Goal: Task Accomplishment & Management: Complete application form

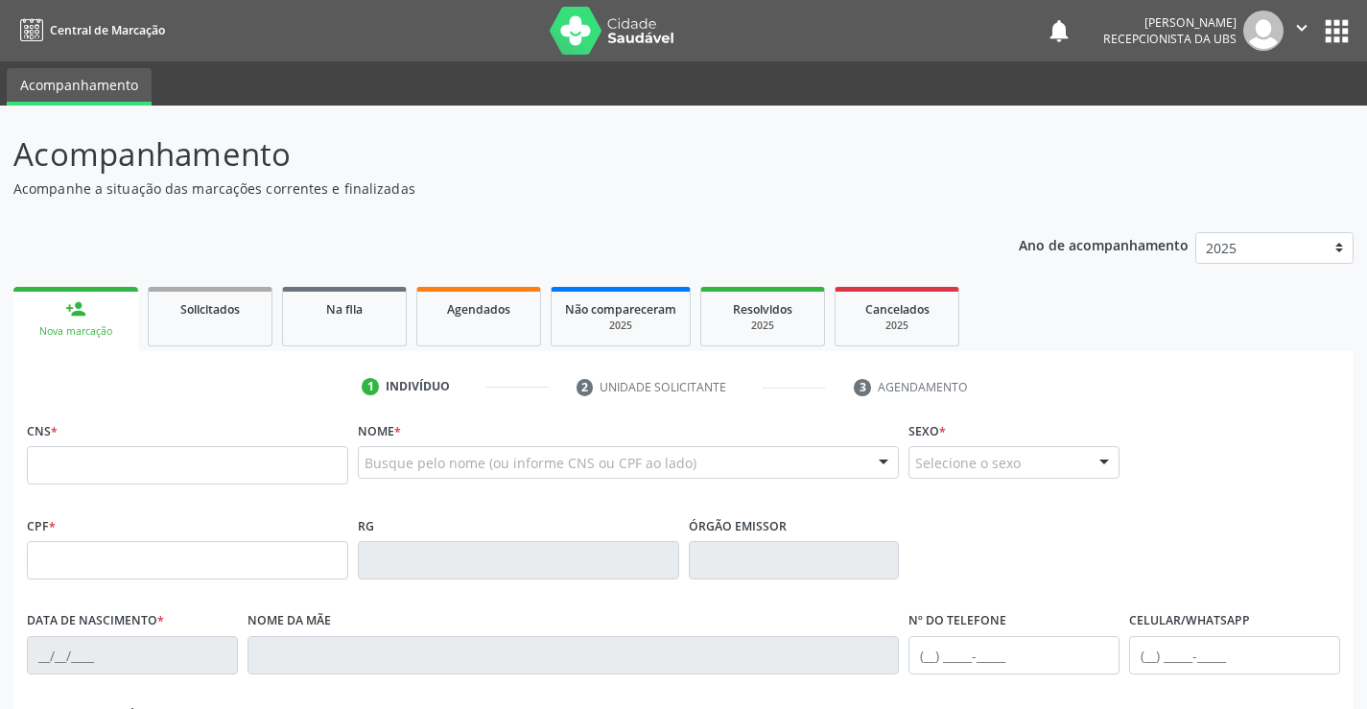
click at [98, 343] on link "person_add Nova marcação" at bounding box center [75, 319] width 125 height 64
click at [107, 466] on input "text" at bounding box center [187, 465] width 321 height 38
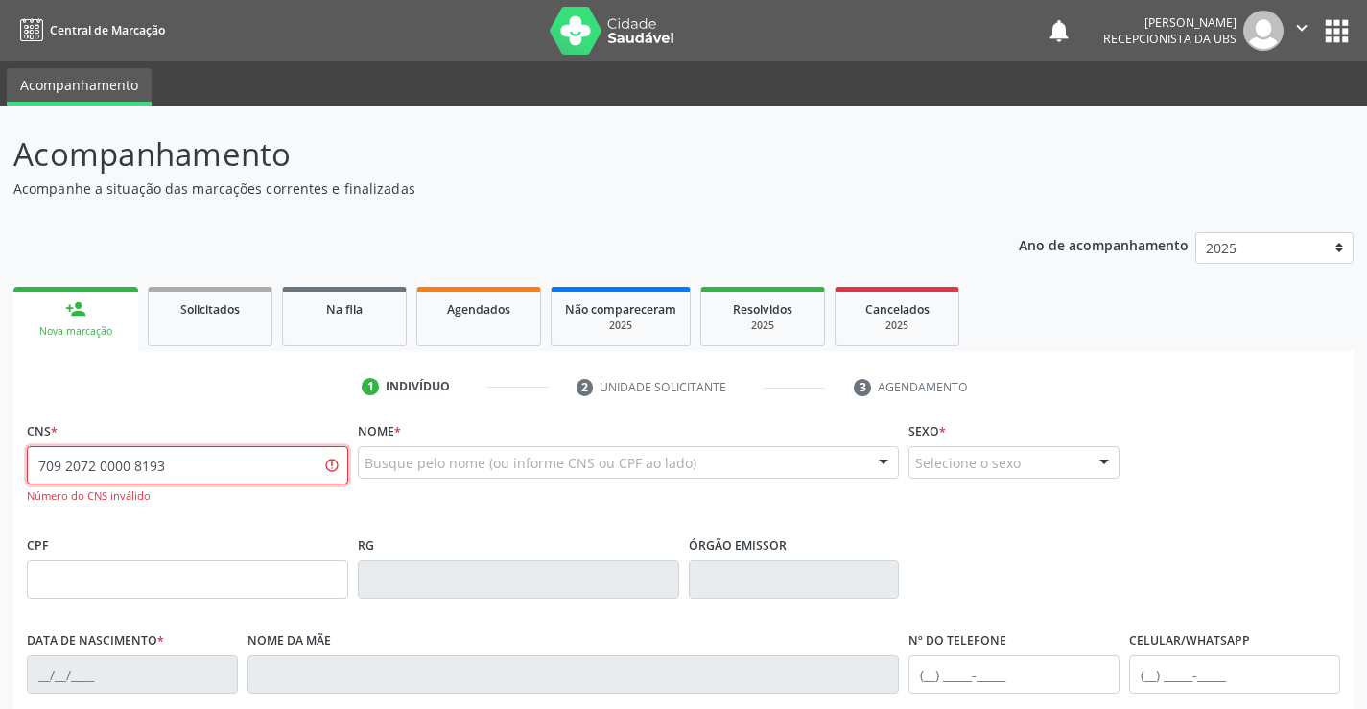
click at [115, 462] on input "709 2072 0000 8193" at bounding box center [187, 465] width 321 height 38
type input "709 2072 0008 1937"
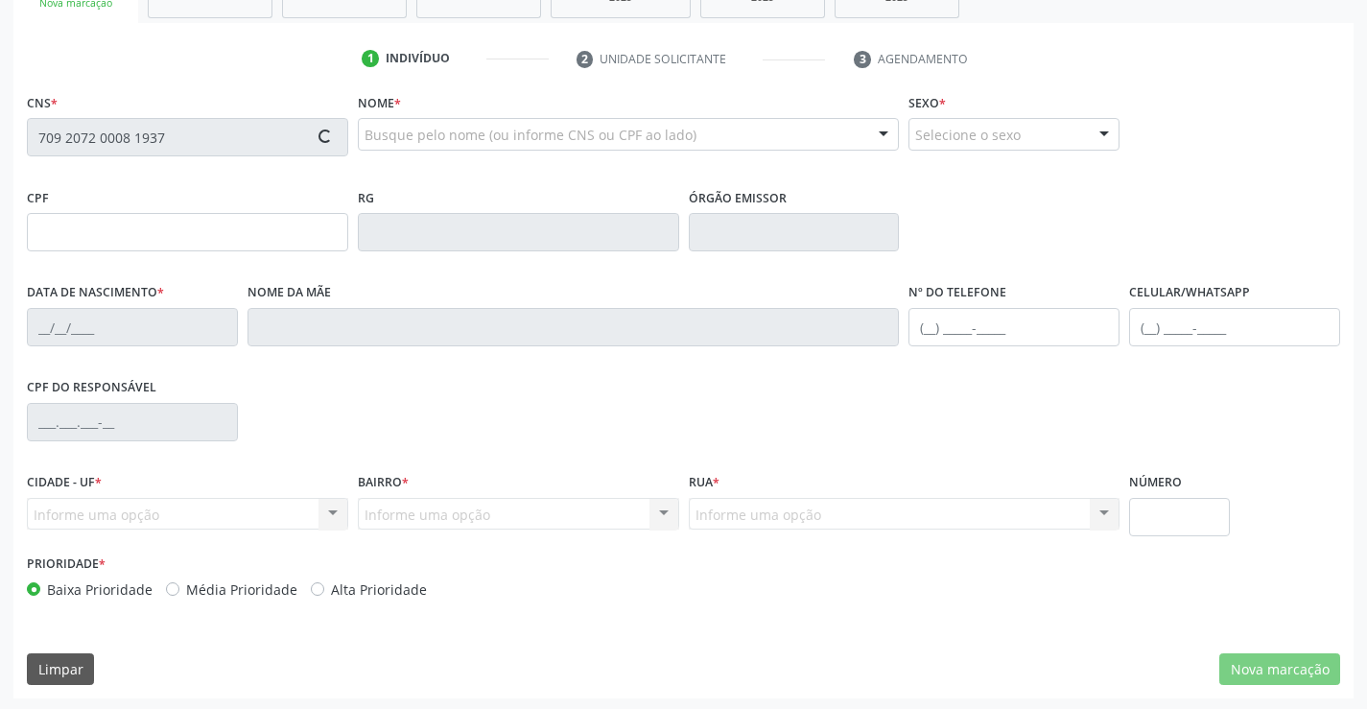
scroll to position [331, 0]
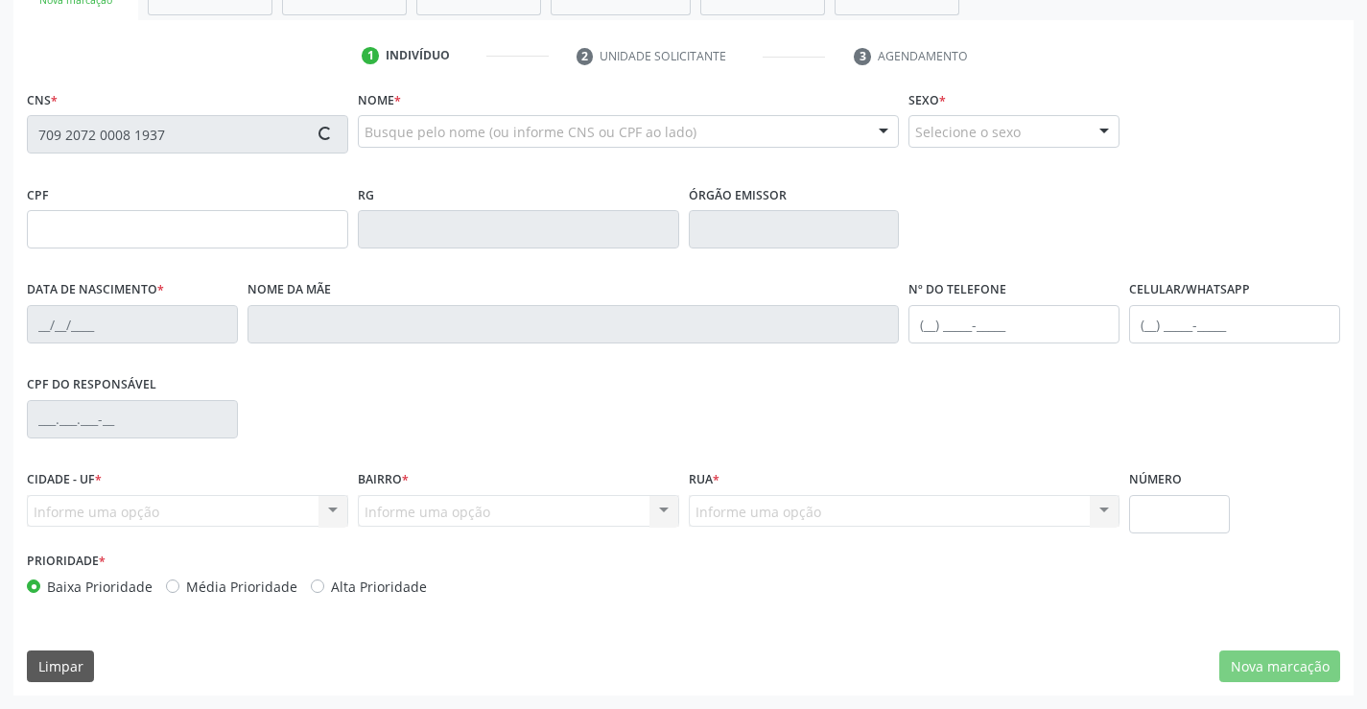
type input "172.642.214-31"
type input "[DATE]"
type input "[PERSON_NAME]"
type input "[PHONE_NUMBER]"
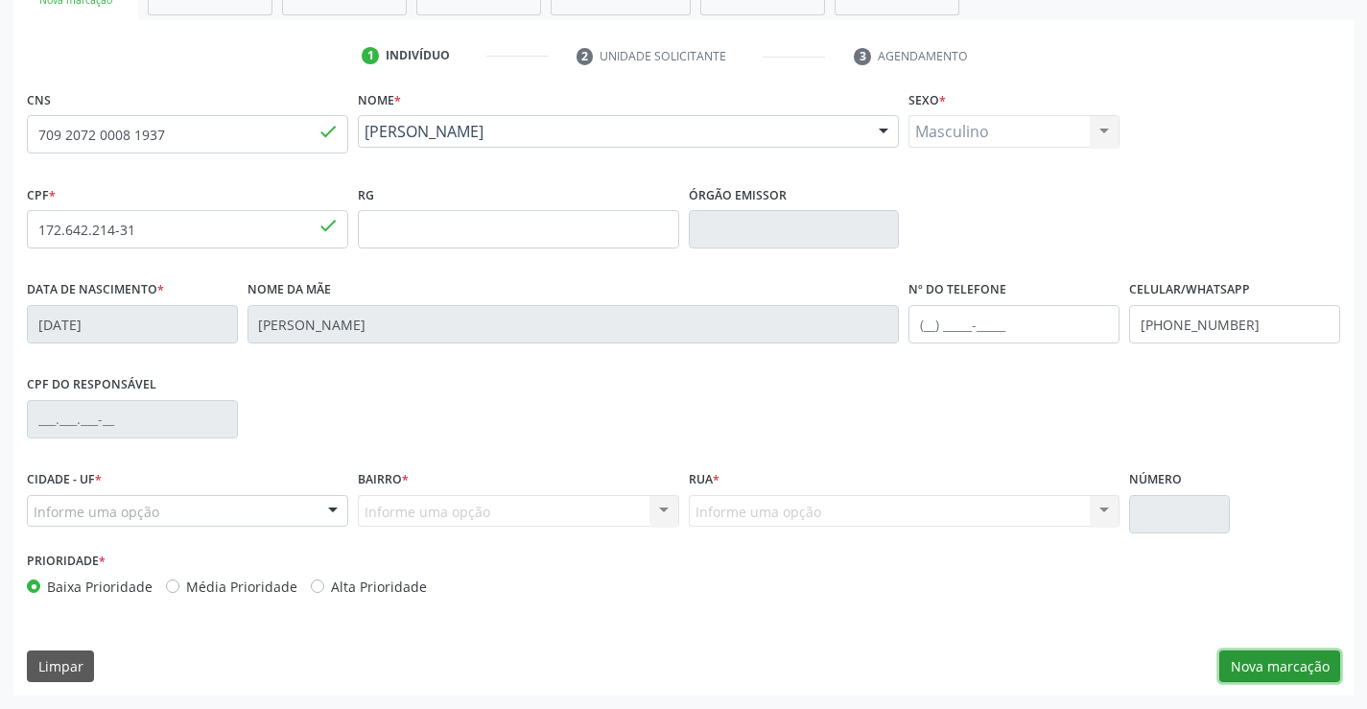
click at [1268, 654] on button "Nova marcação" at bounding box center [1279, 667] width 121 height 33
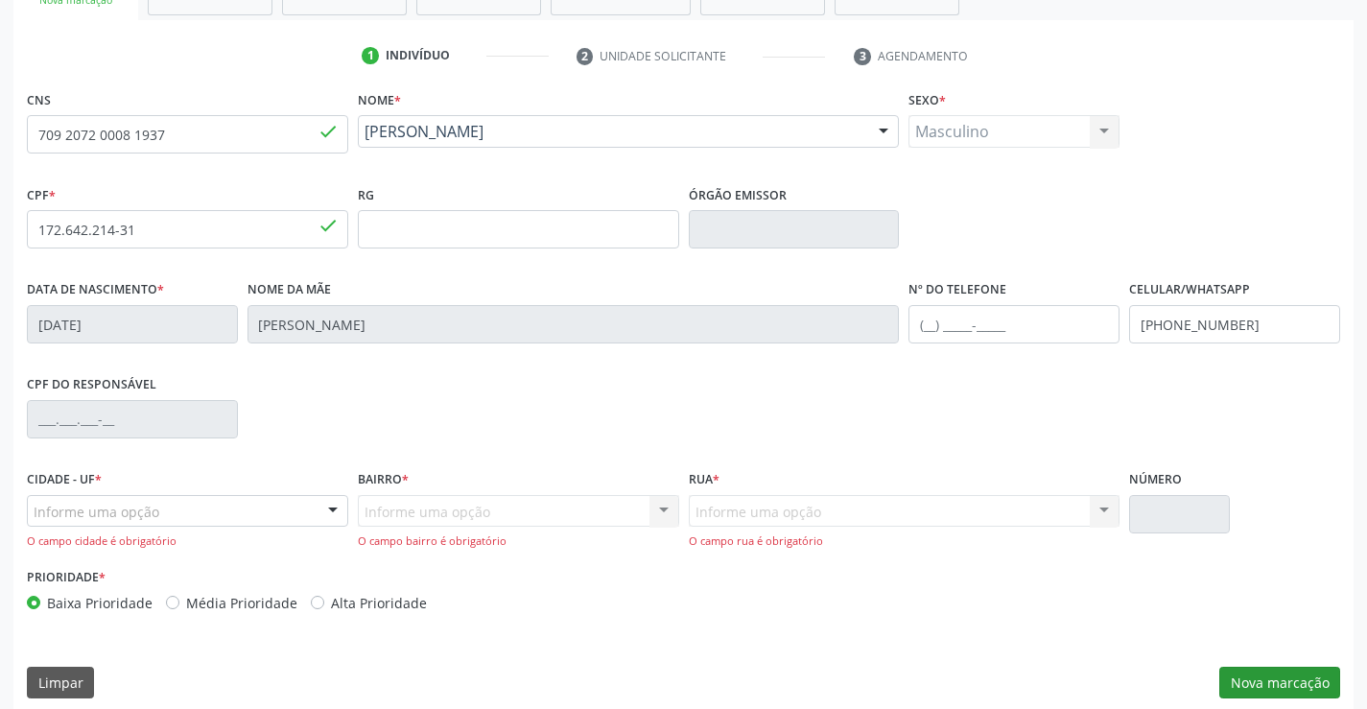
click at [1268, 654] on div "CNS 709 2072 0008 1937 done Nome * [PERSON_NAME] [PERSON_NAME] CNS: 709 2072 00…" at bounding box center [683, 398] width 1340 height 627
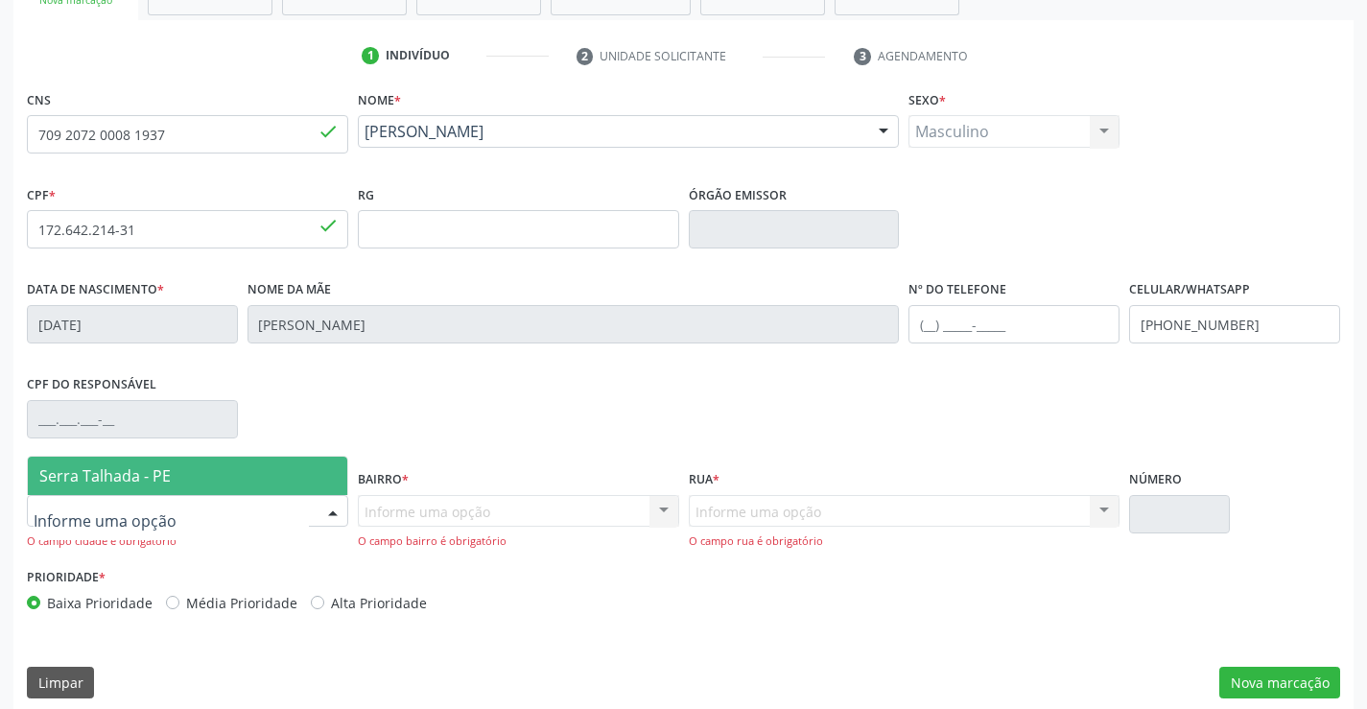
click at [335, 509] on div at bounding box center [333, 512] width 29 height 33
click at [233, 475] on span "Serra Talhada - PE" at bounding box center [188, 476] width 320 height 38
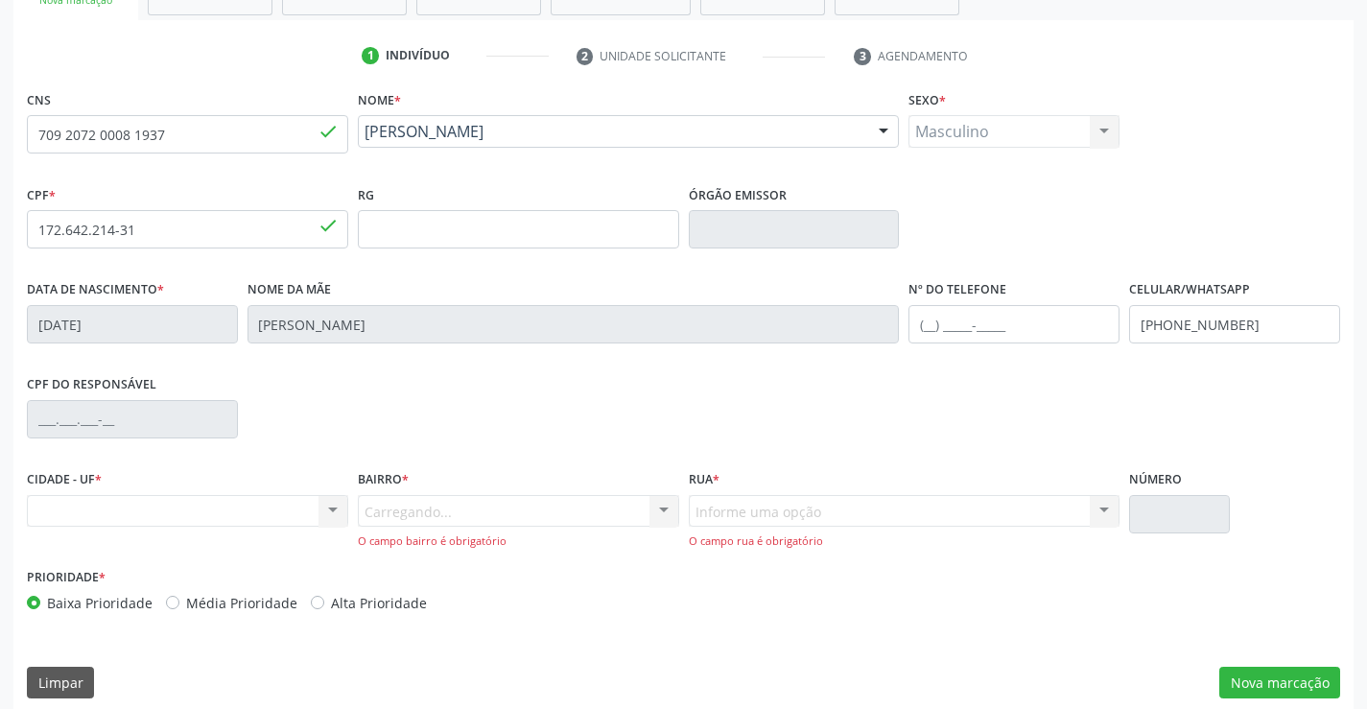
click at [388, 513] on div "Carregando... Nenhum resultado encontrado para: " " Nenhuma opção encontrada. D…" at bounding box center [518, 522] width 321 height 55
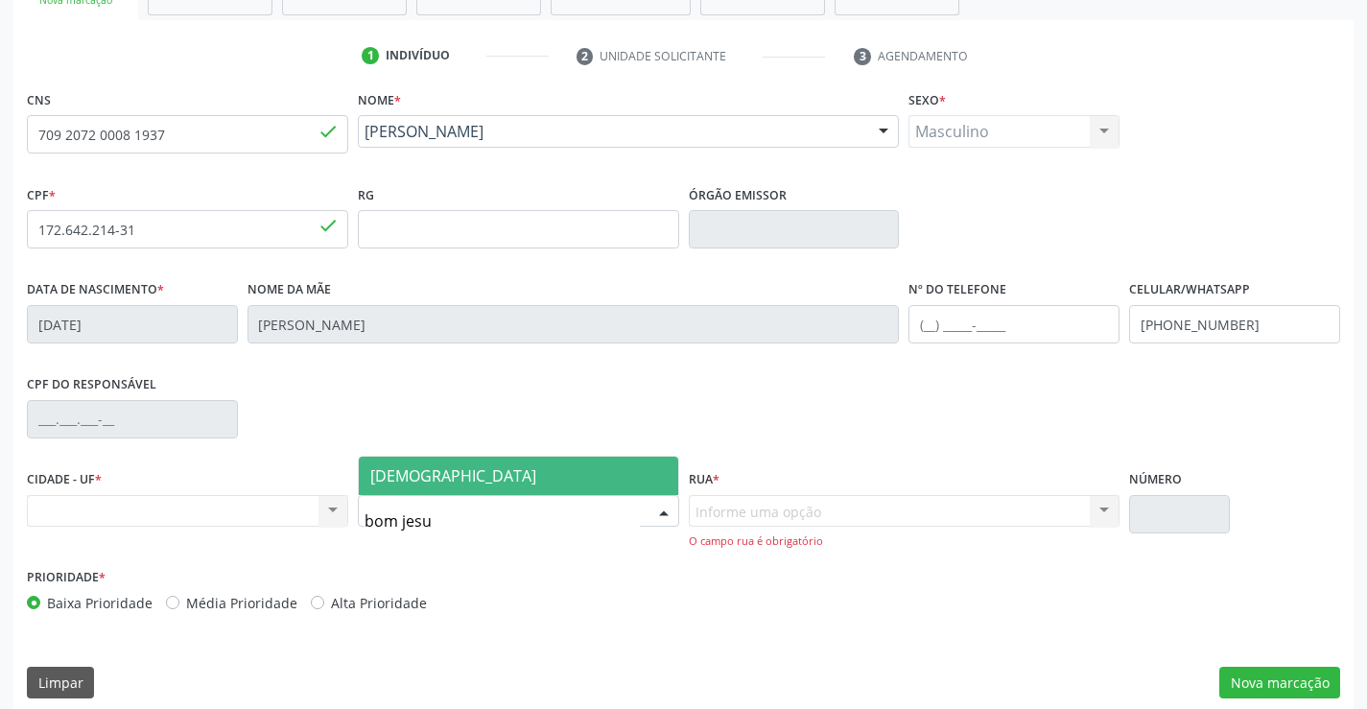
type input "bom jesus"
click at [457, 485] on span "[DEMOGRAPHIC_DATA]" at bounding box center [519, 476] width 320 height 38
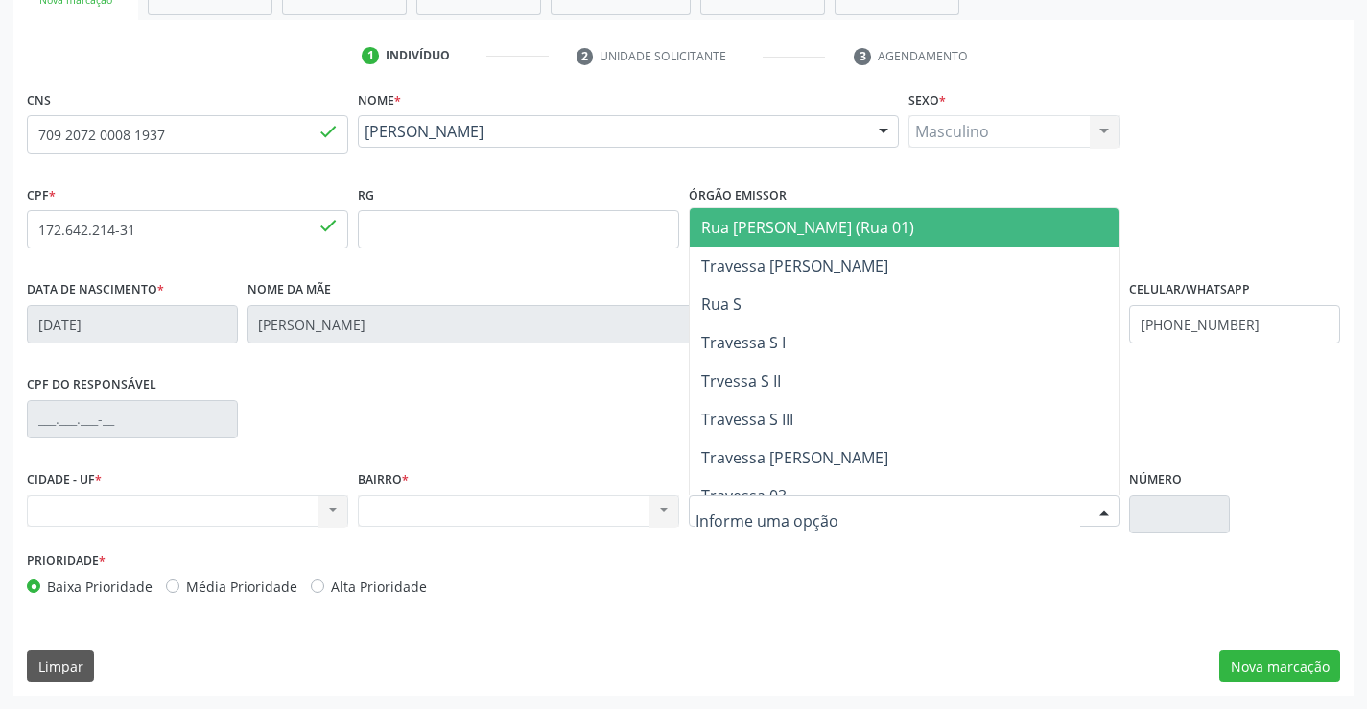
click at [770, 522] on div at bounding box center [905, 511] width 432 height 33
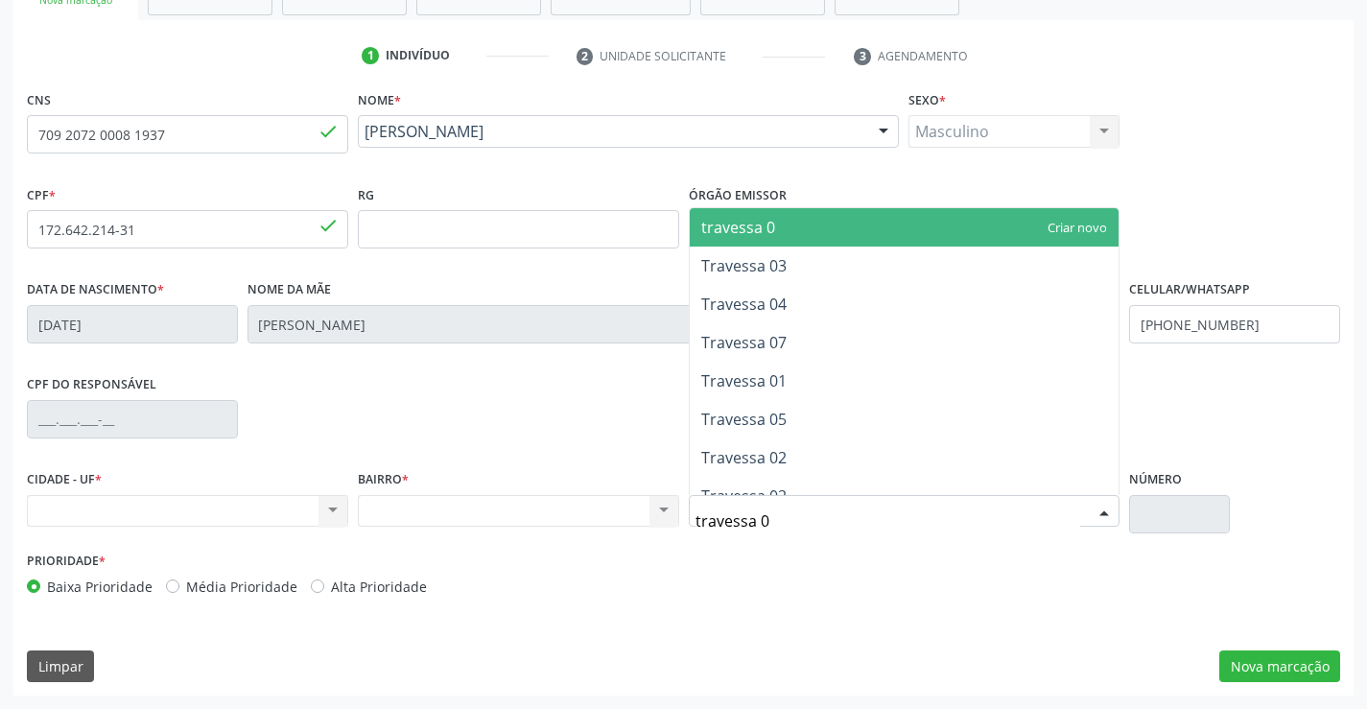
type input "travessa 02"
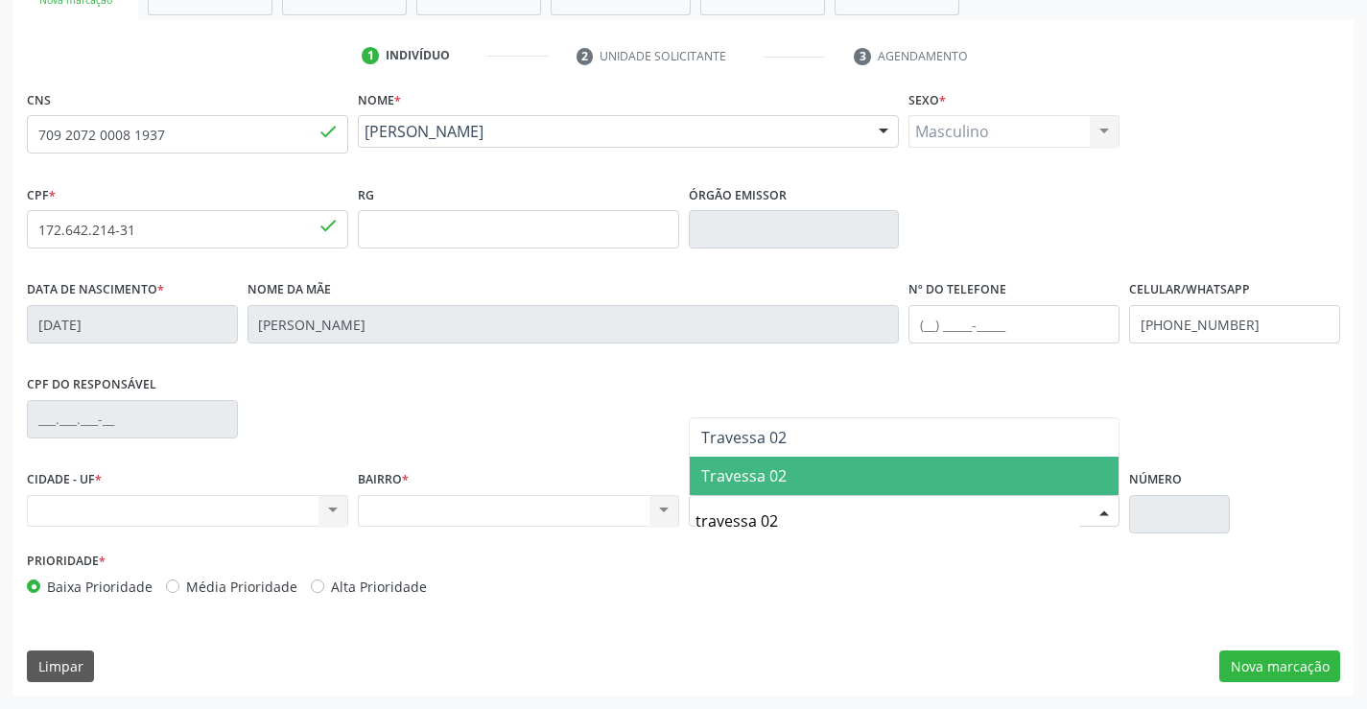
click at [844, 475] on span "Travessa 02" at bounding box center [905, 476] width 430 height 38
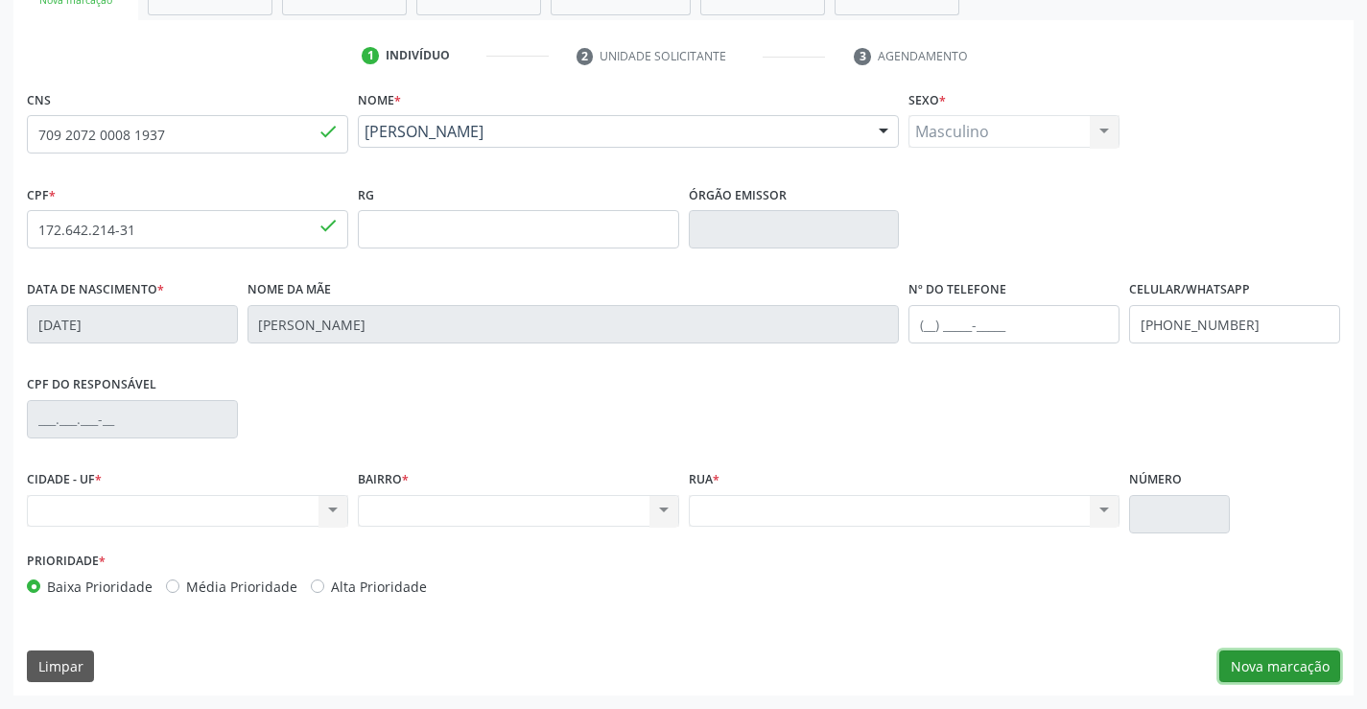
click at [1291, 660] on button "Nova marcação" at bounding box center [1279, 667] width 121 height 33
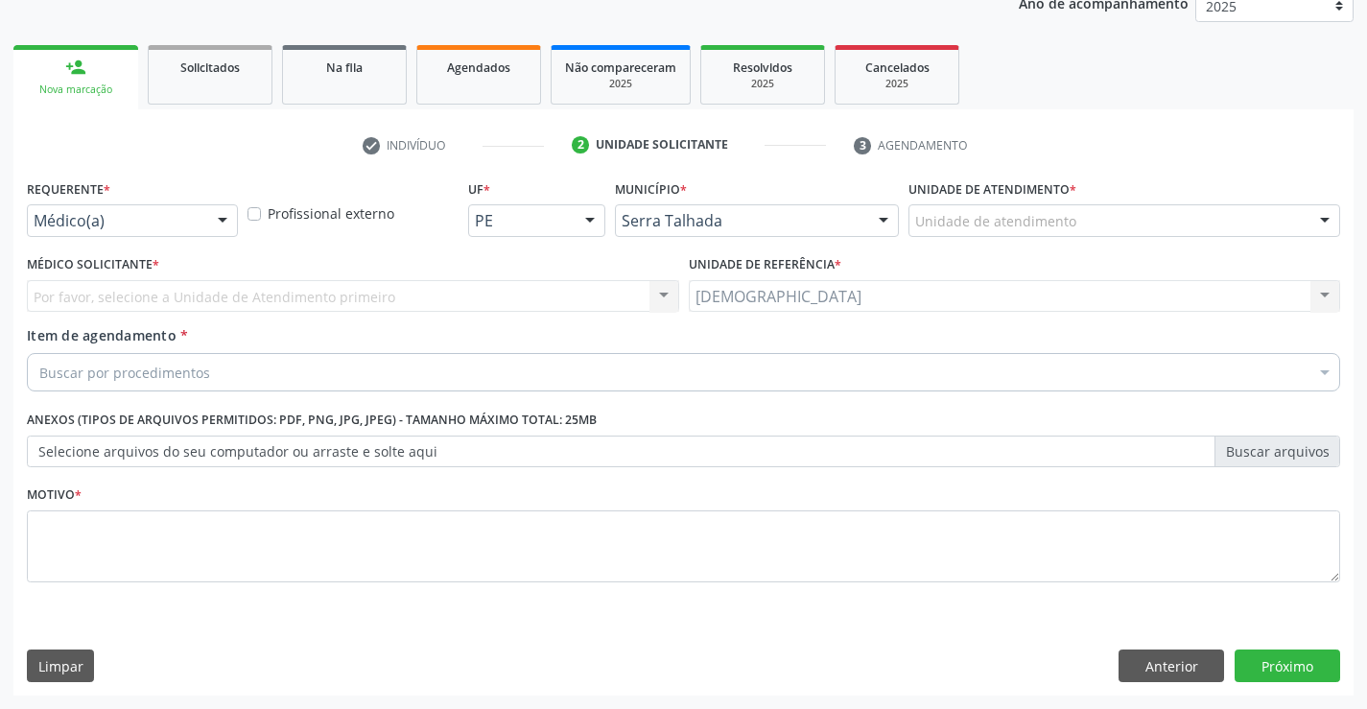
scroll to position [242, 0]
click at [222, 221] on div at bounding box center [222, 221] width 29 height 33
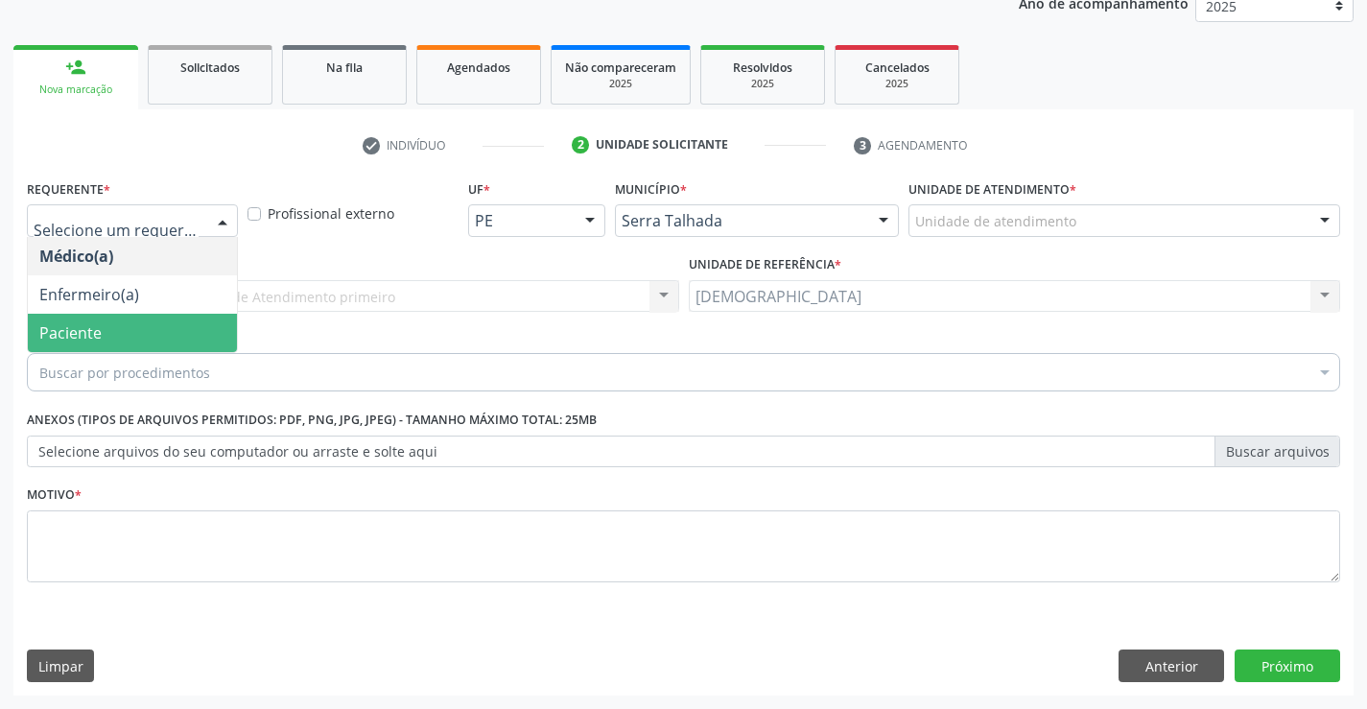
click at [133, 333] on span "Paciente" at bounding box center [132, 333] width 209 height 38
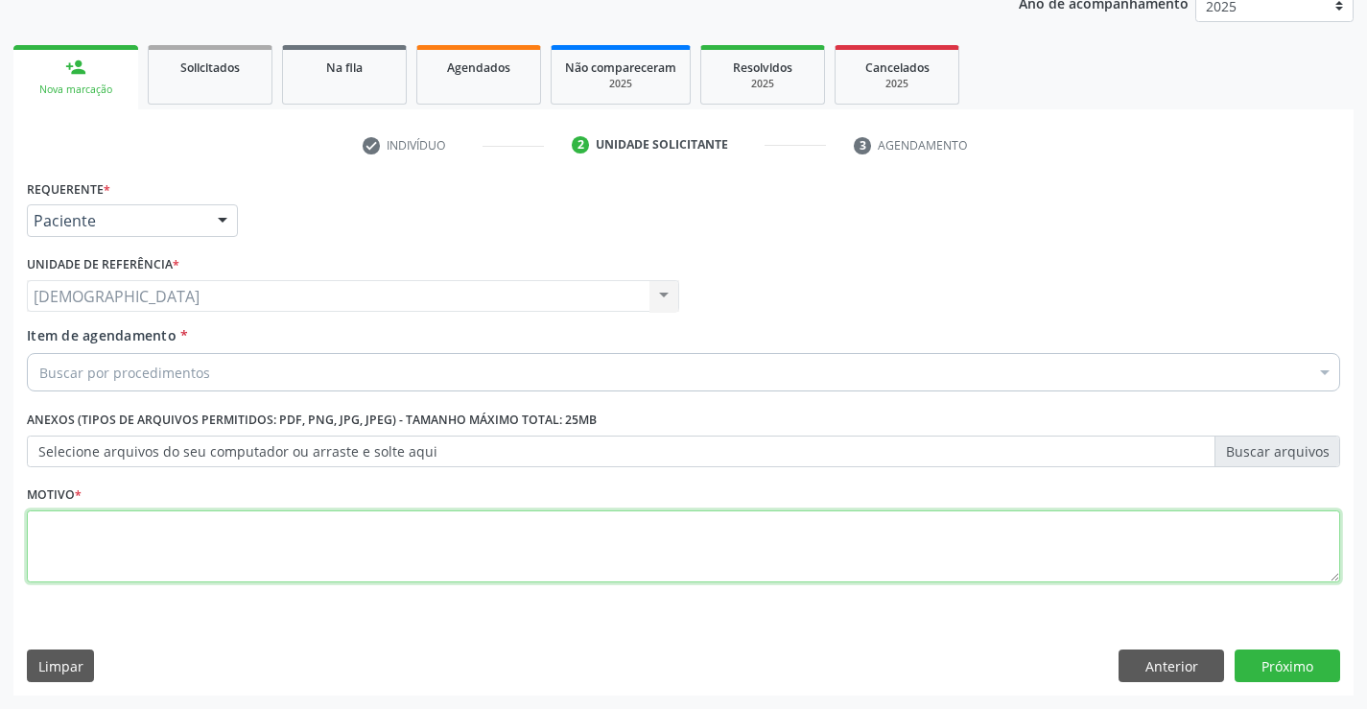
click at [89, 554] on textarea at bounding box center [684, 546] width 1314 height 73
type textarea "."
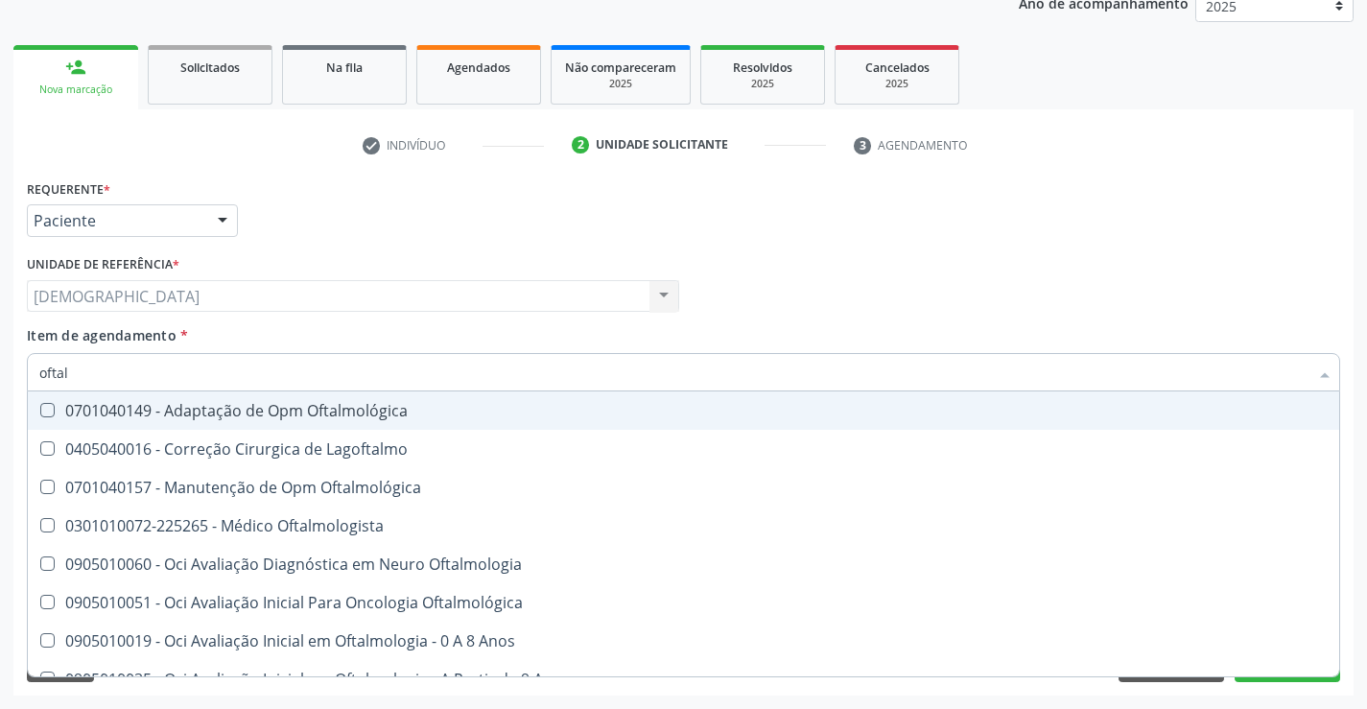
type input "oftalm"
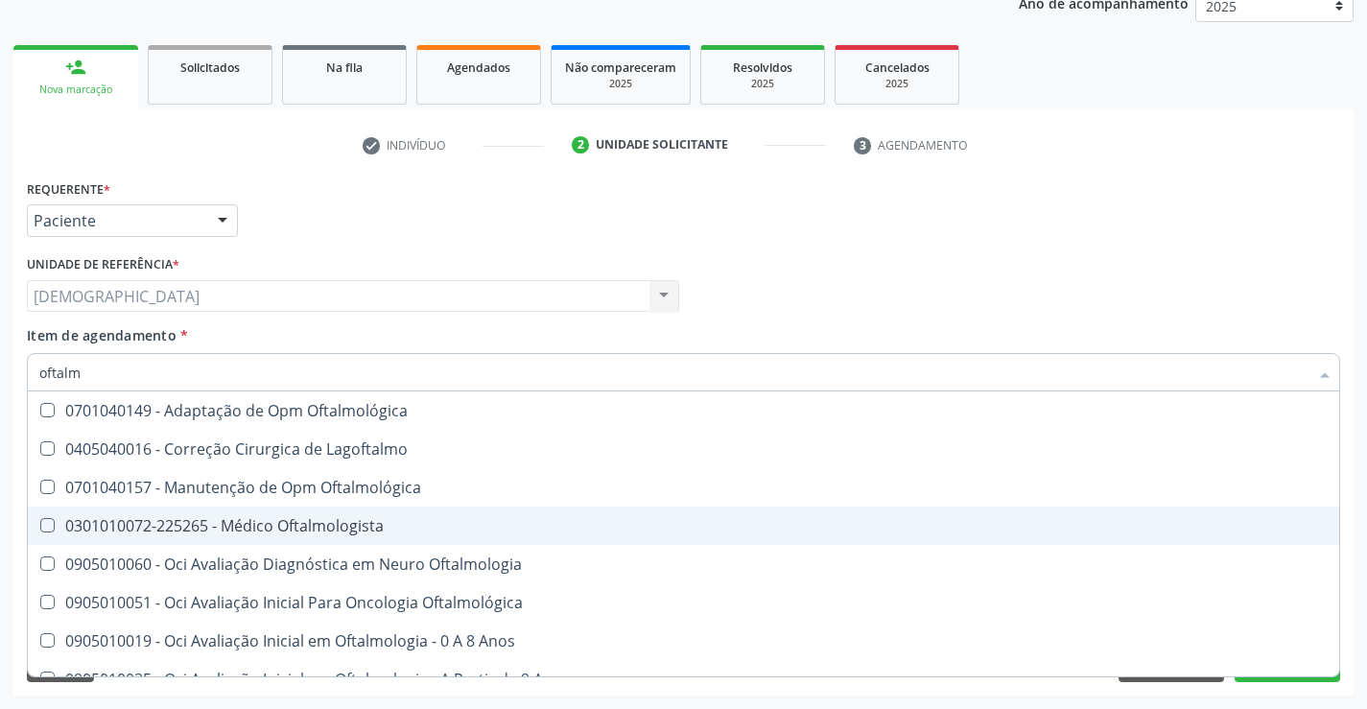
click at [214, 518] on div "0301010072-225265 - Médico Oftalmologista" at bounding box center [683, 525] width 1289 height 15
checkbox Oftalmologista "true"
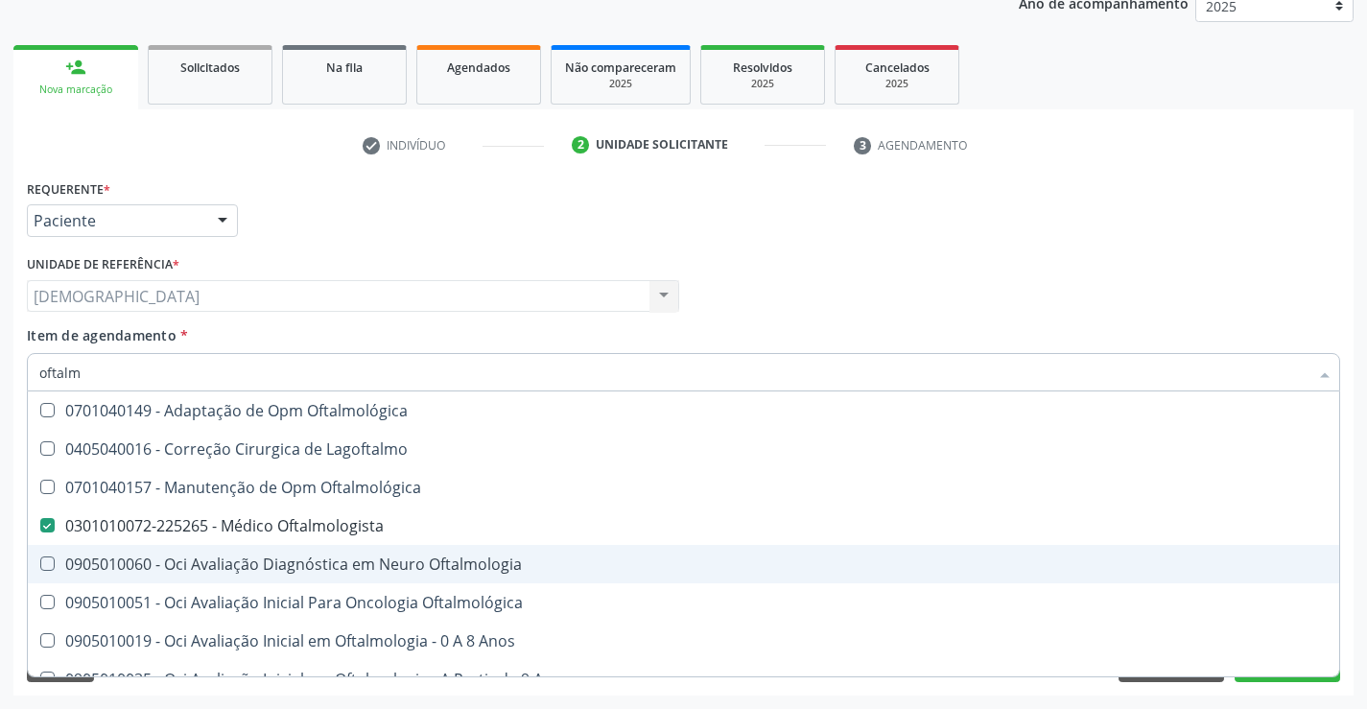
click at [1276, 322] on div "Médico Solicitante Por favor, selecione a Unidade de Atendimento primeiro Nenhu…" at bounding box center [683, 287] width 1323 height 75
checkbox Lagoftalmo "true"
checkbox Oftalmologista "false"
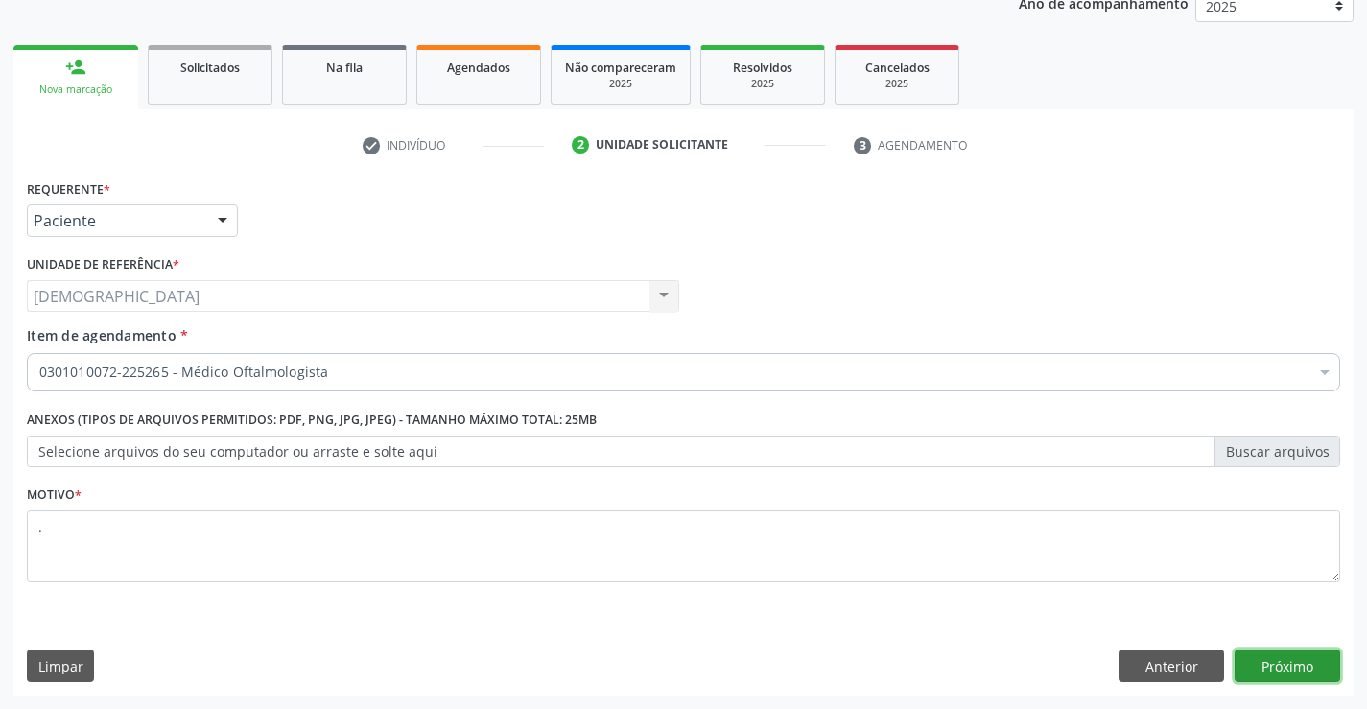
click at [1291, 665] on button "Próximo" at bounding box center [1288, 666] width 106 height 33
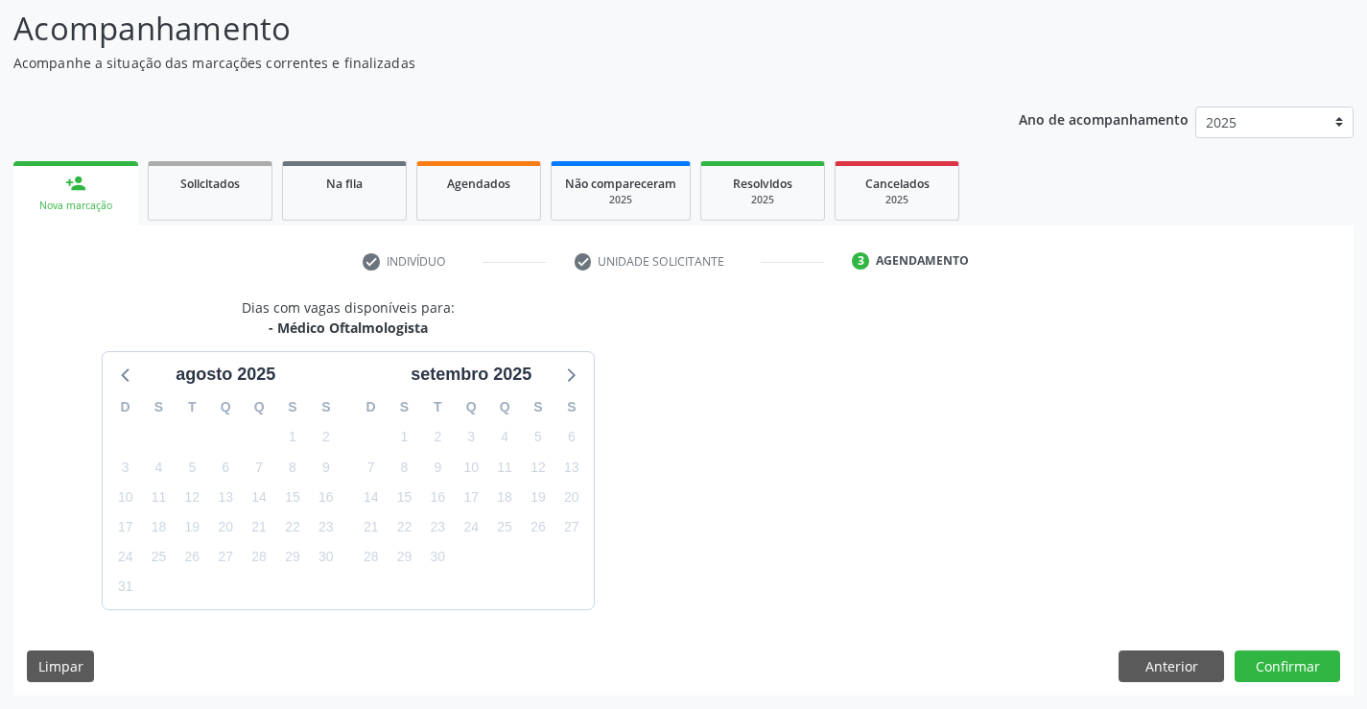
scroll to position [182, 0]
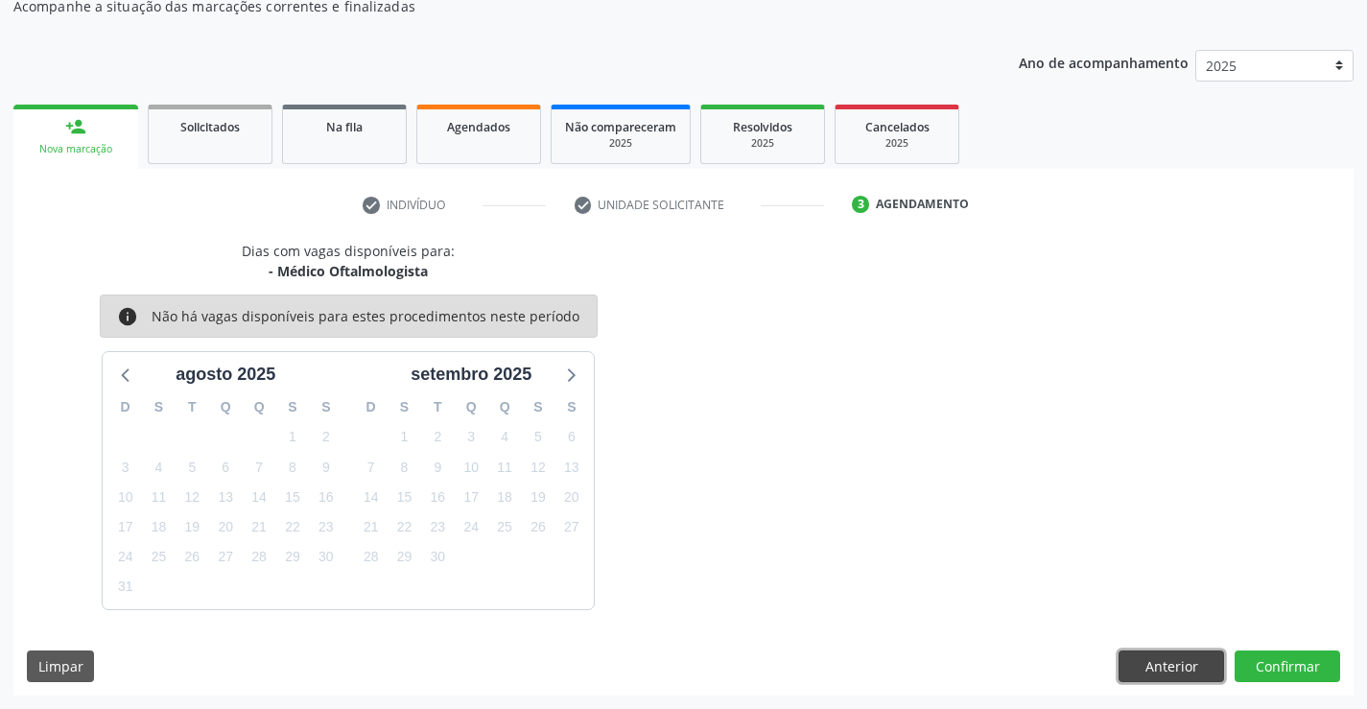
click at [1182, 666] on button "Anterior" at bounding box center [1172, 667] width 106 height 33
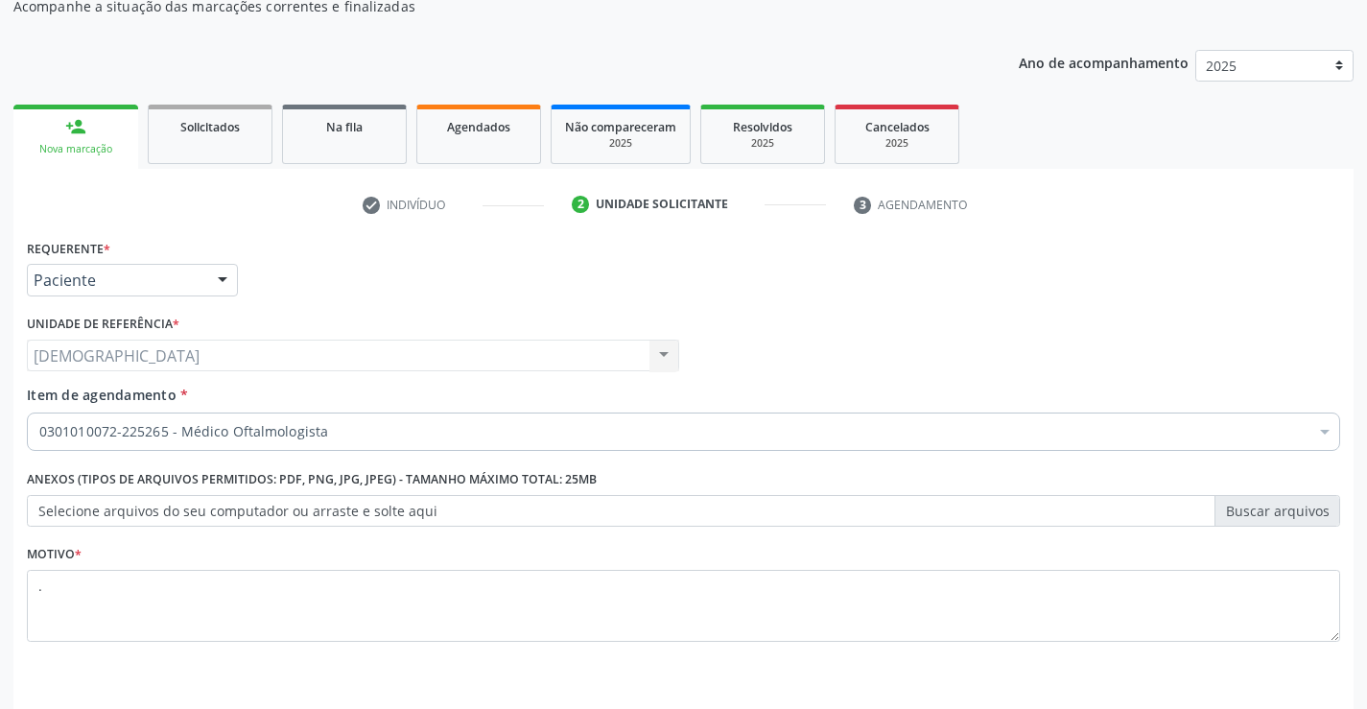
scroll to position [242, 0]
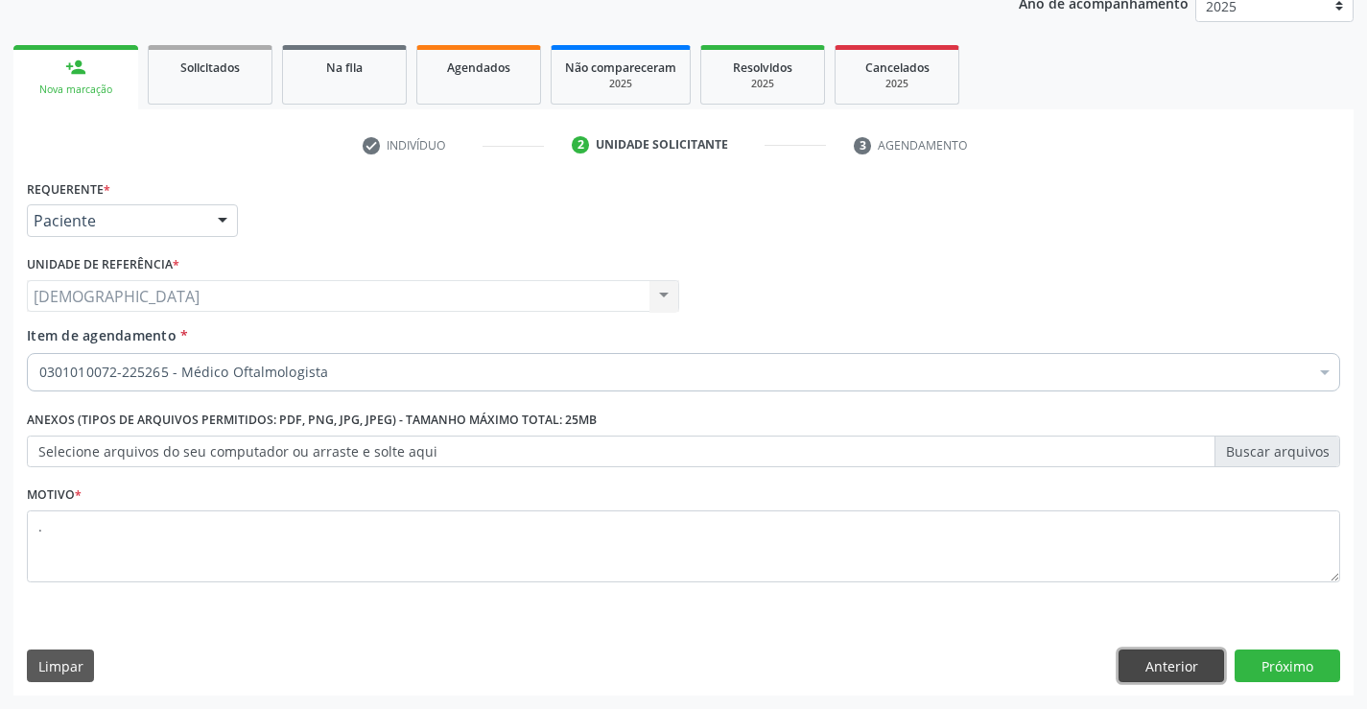
click at [1182, 668] on button "Anterior" at bounding box center [1172, 666] width 106 height 33
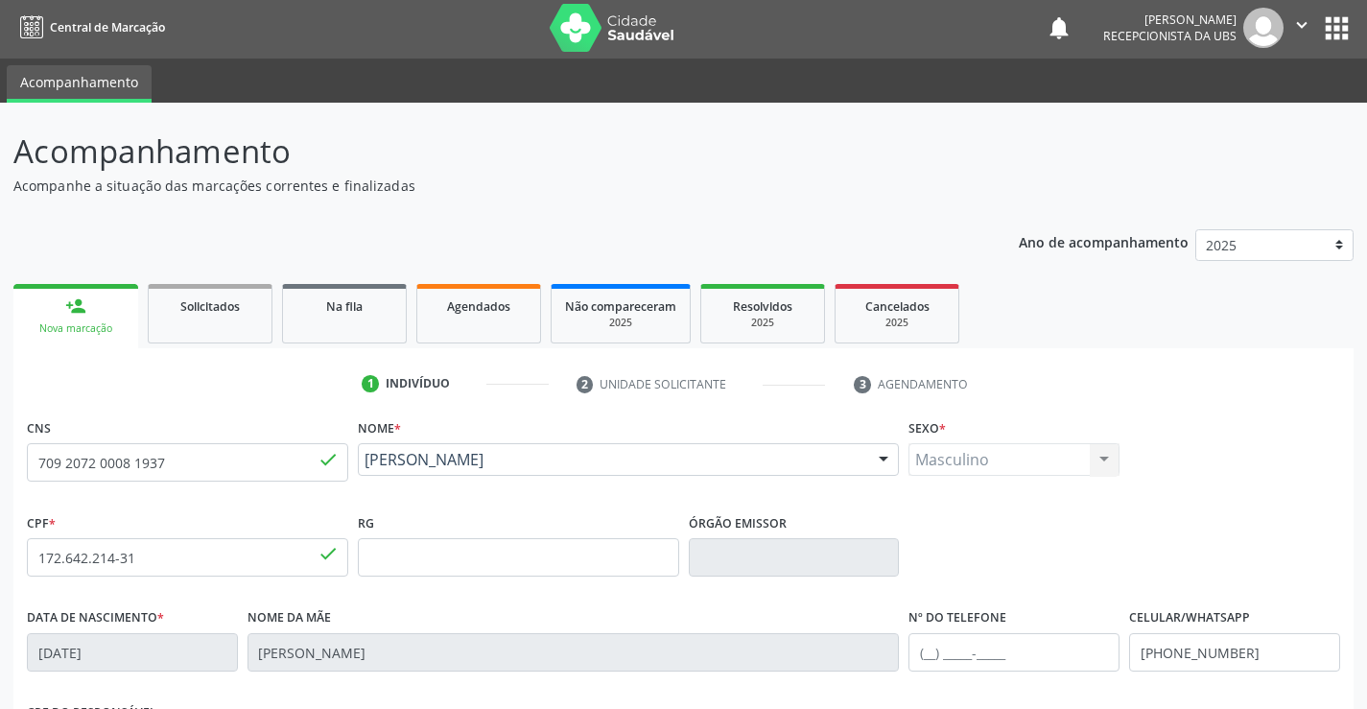
scroll to position [331, 0]
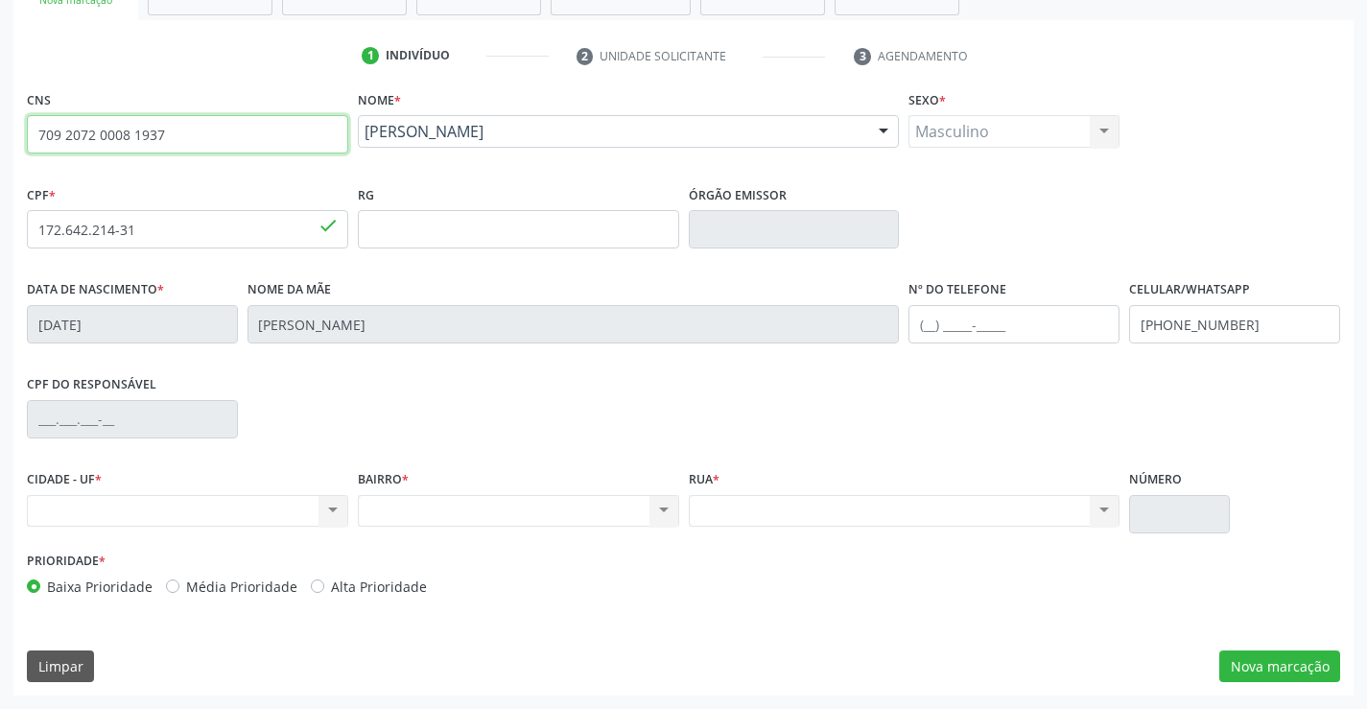
click at [185, 134] on input "709 2072 0008 1937" at bounding box center [187, 134] width 321 height 38
type input "7"
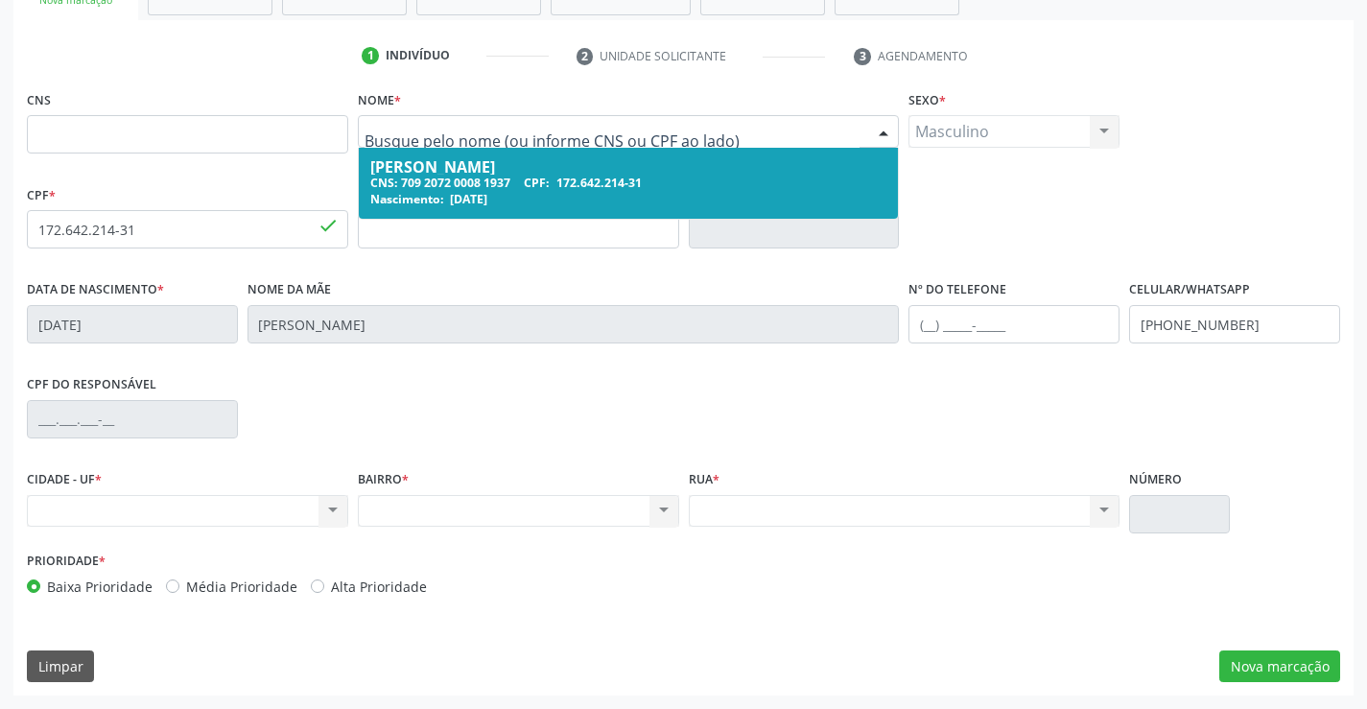
type input "7"
click at [279, 148] on input "text" at bounding box center [187, 134] width 321 height 38
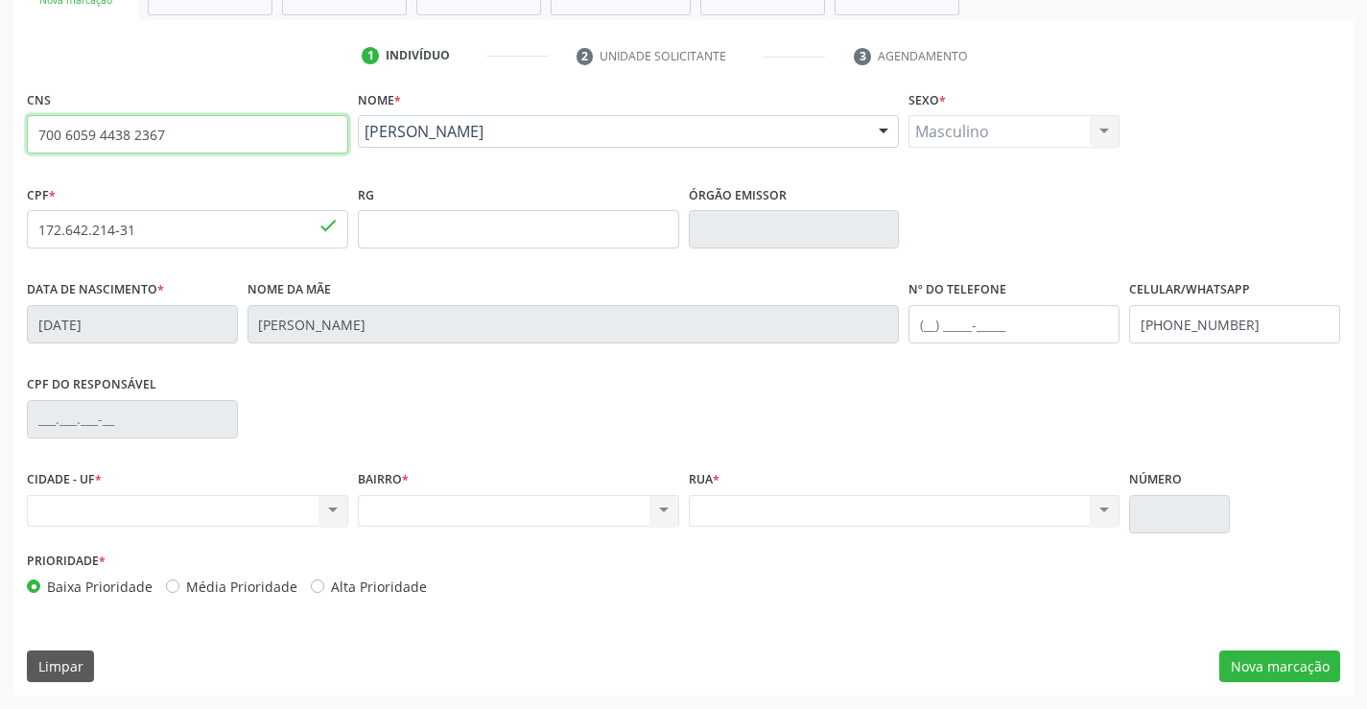
type input "700 6059 4438 2367"
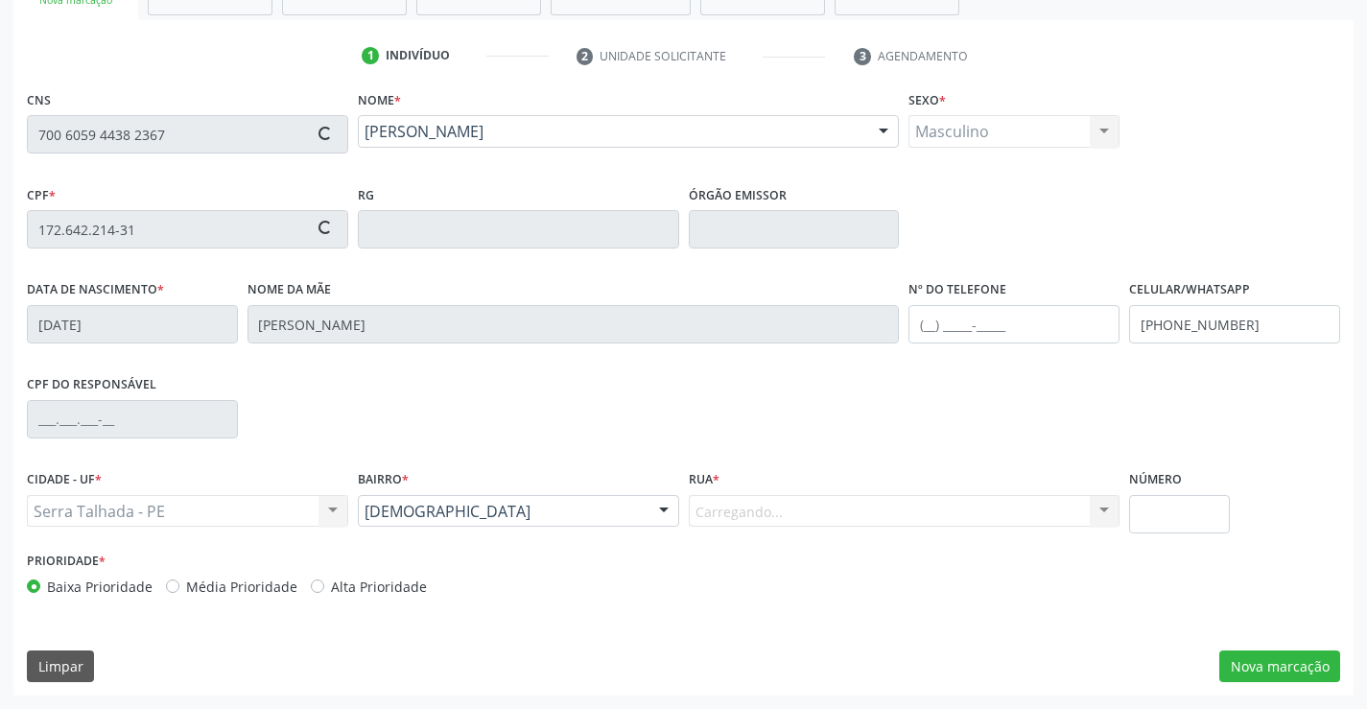
type input "418.376.224-34"
type input "1[DATE]"
type input "[PERSON_NAME]"
type input "[PHONE_NUMBER]"
type input "418.374.284-68"
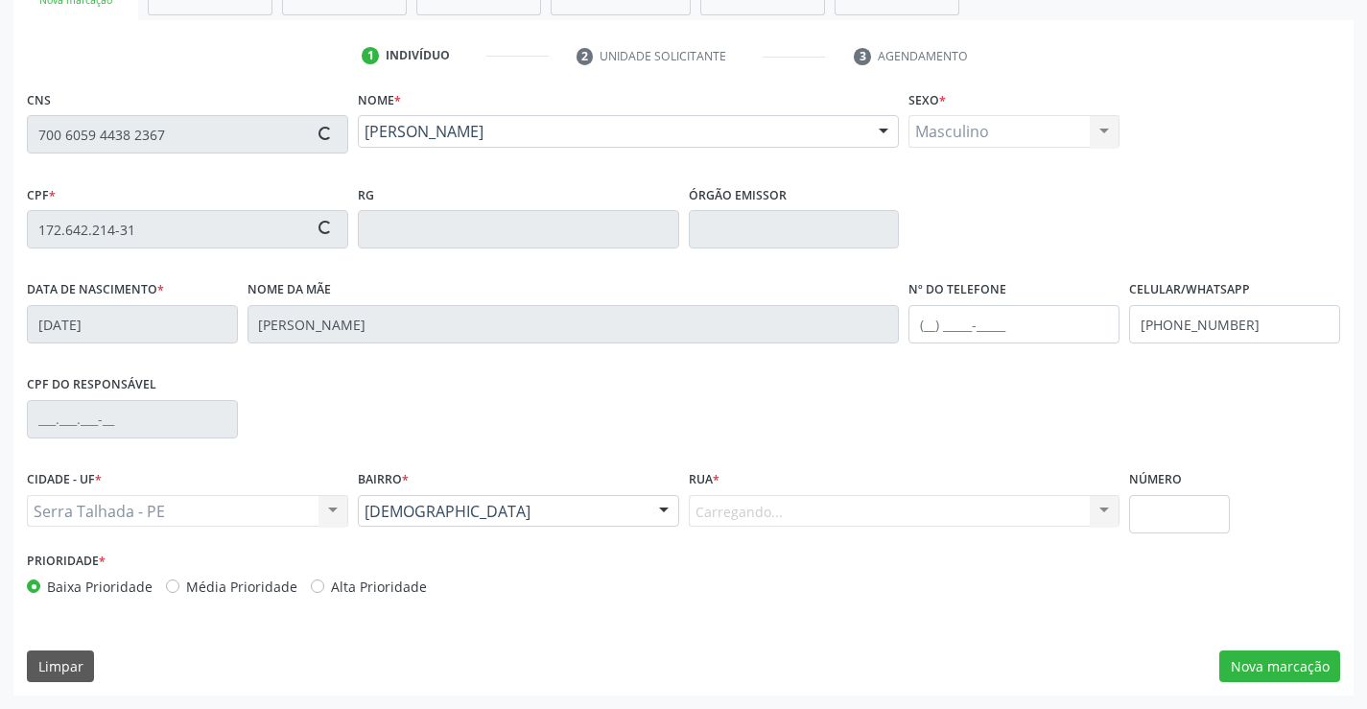
type input "1106"
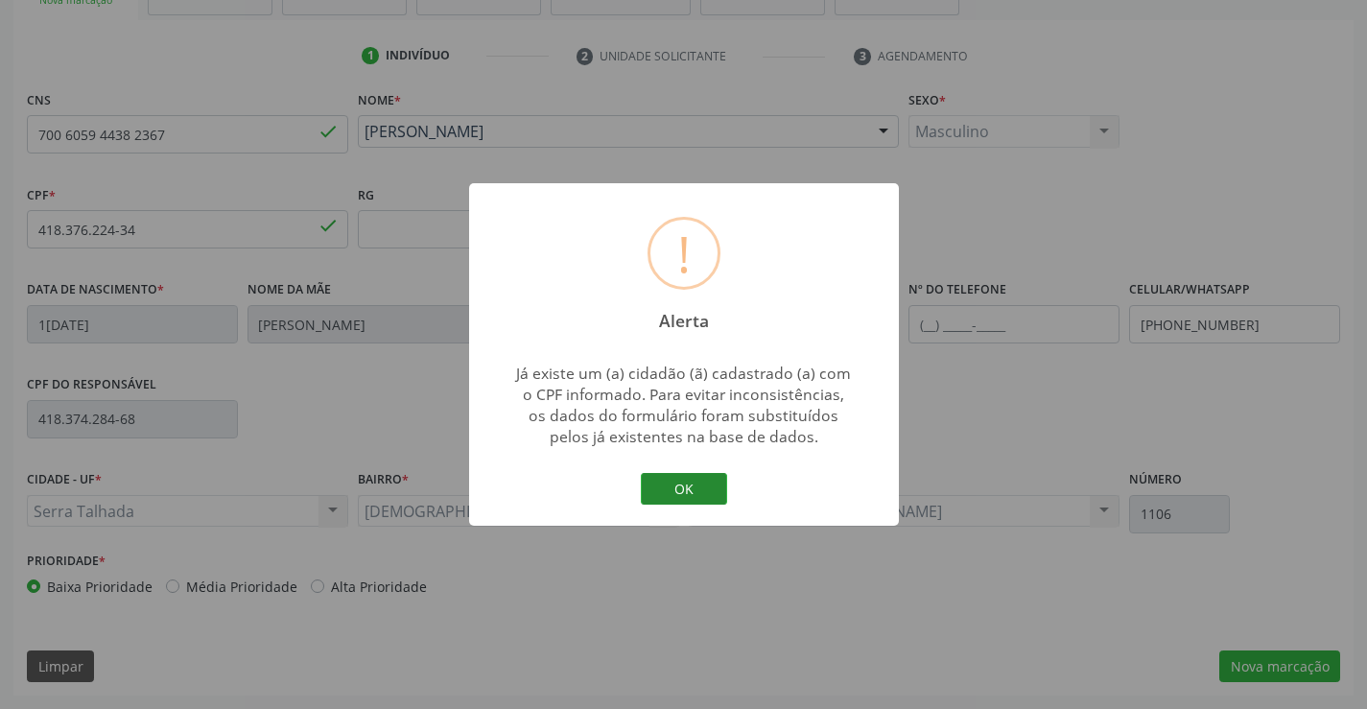
click at [684, 488] on button "OK" at bounding box center [684, 489] width 86 height 33
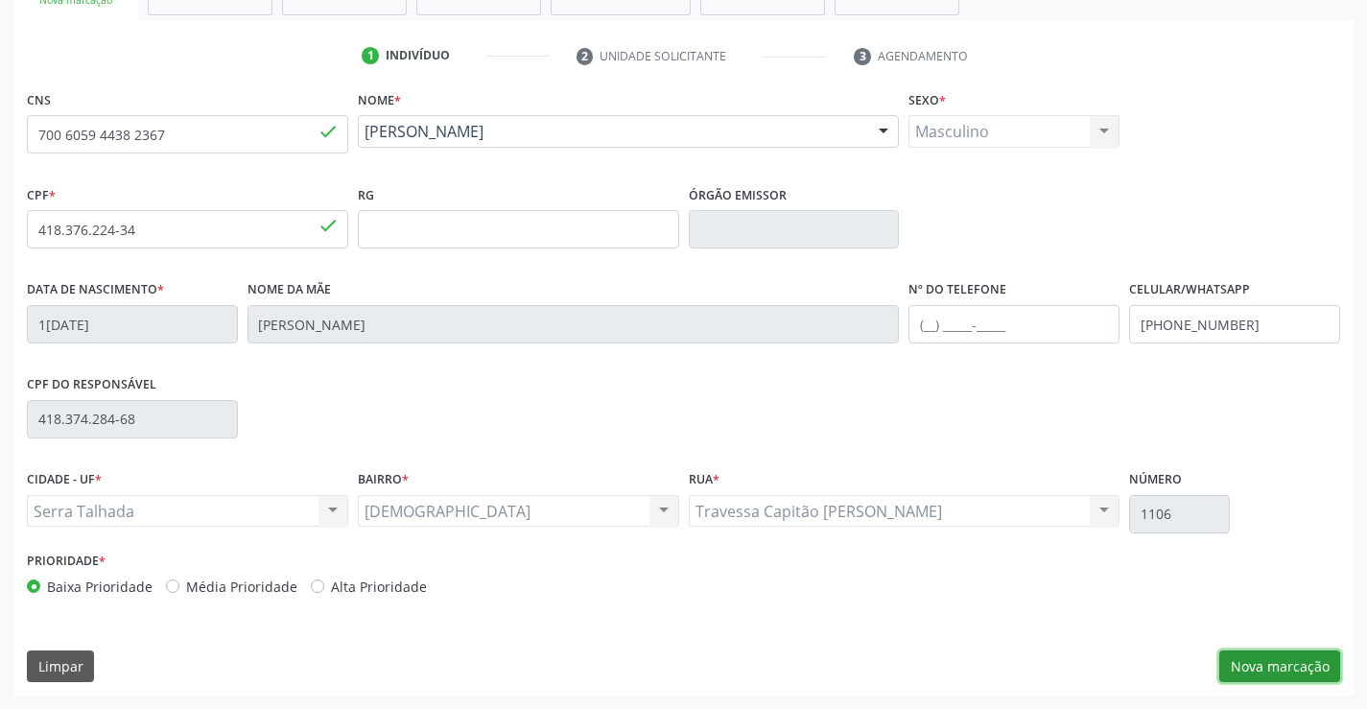
click at [1292, 670] on button "Nova marcação" at bounding box center [1279, 667] width 121 height 33
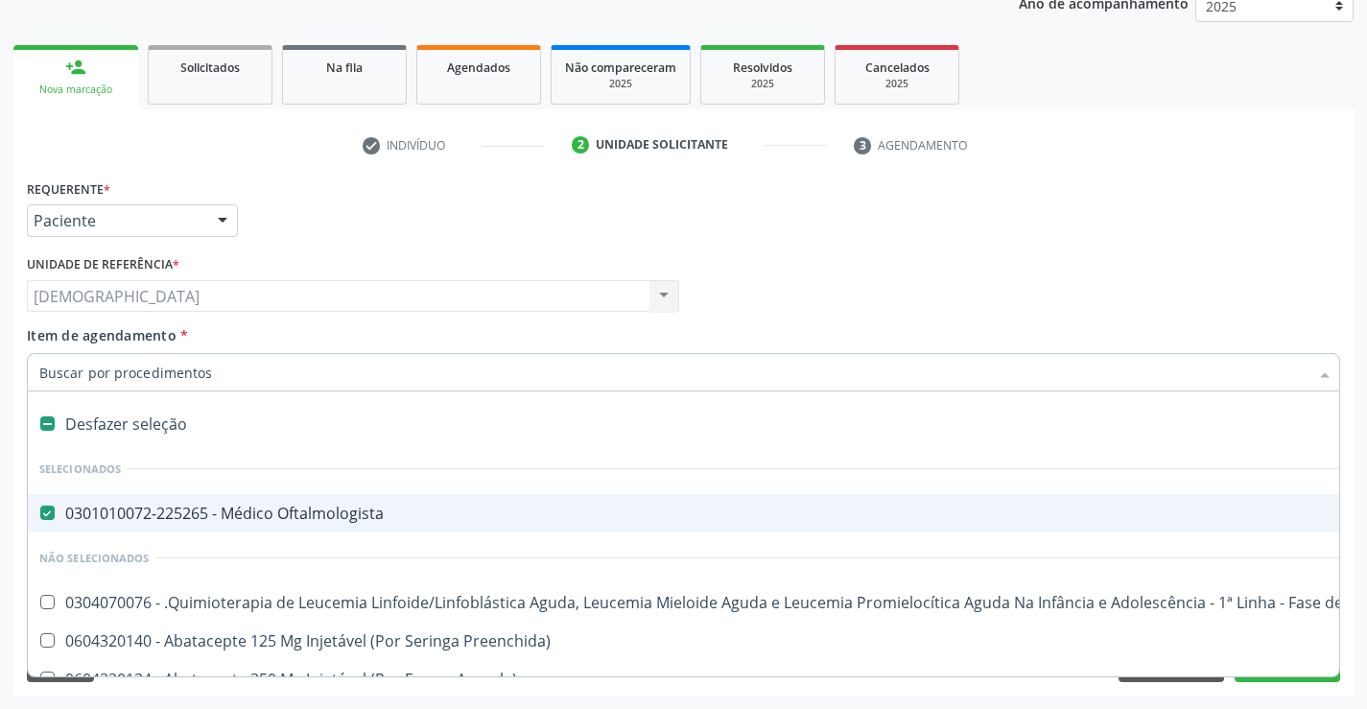
click at [94, 517] on div "0301010072-225265 - Médico Oftalmologista" at bounding box center [786, 513] width 1494 height 15
checkbox Oftalmologista "false"
click at [357, 206] on div "Requerente * Paciente Médico(a) Enfermeiro(a) Paciente Nenhum resultado encontr…" at bounding box center [683, 212] width 1323 height 75
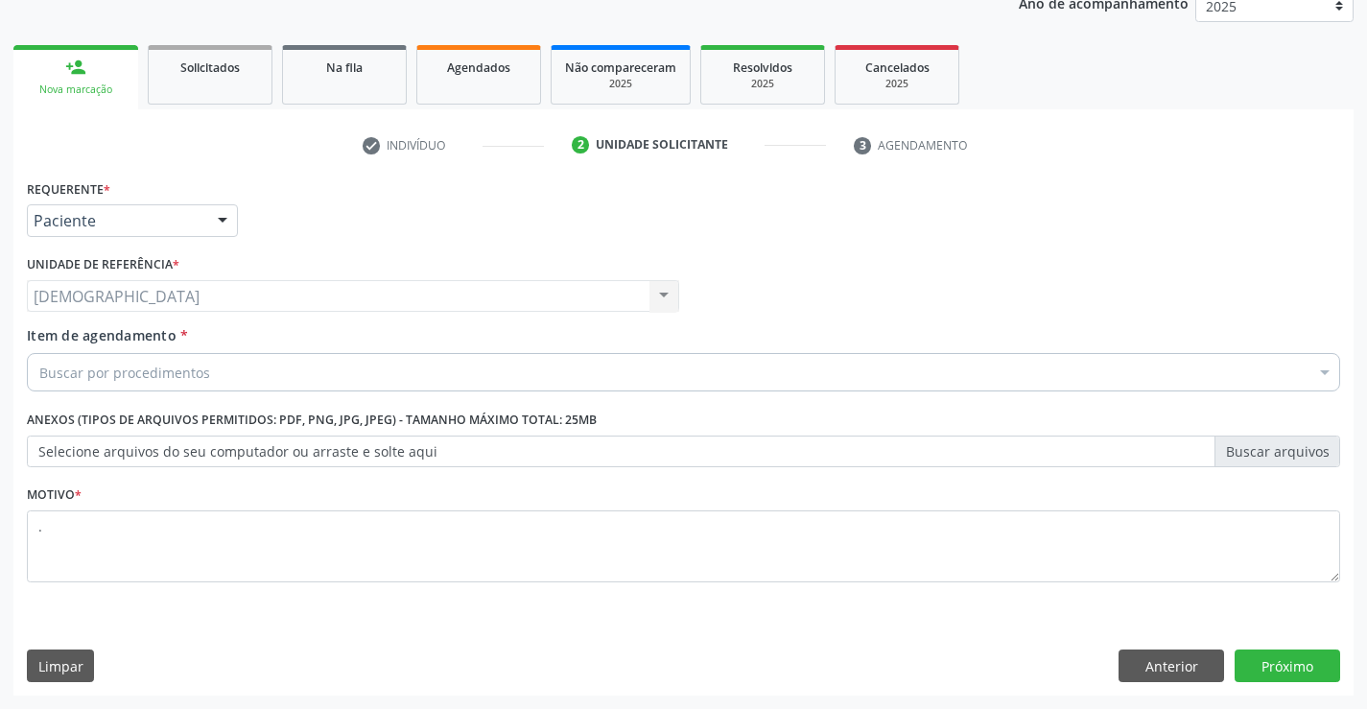
click at [258, 371] on div "Buscar por procedimentos" at bounding box center [684, 372] width 1314 height 38
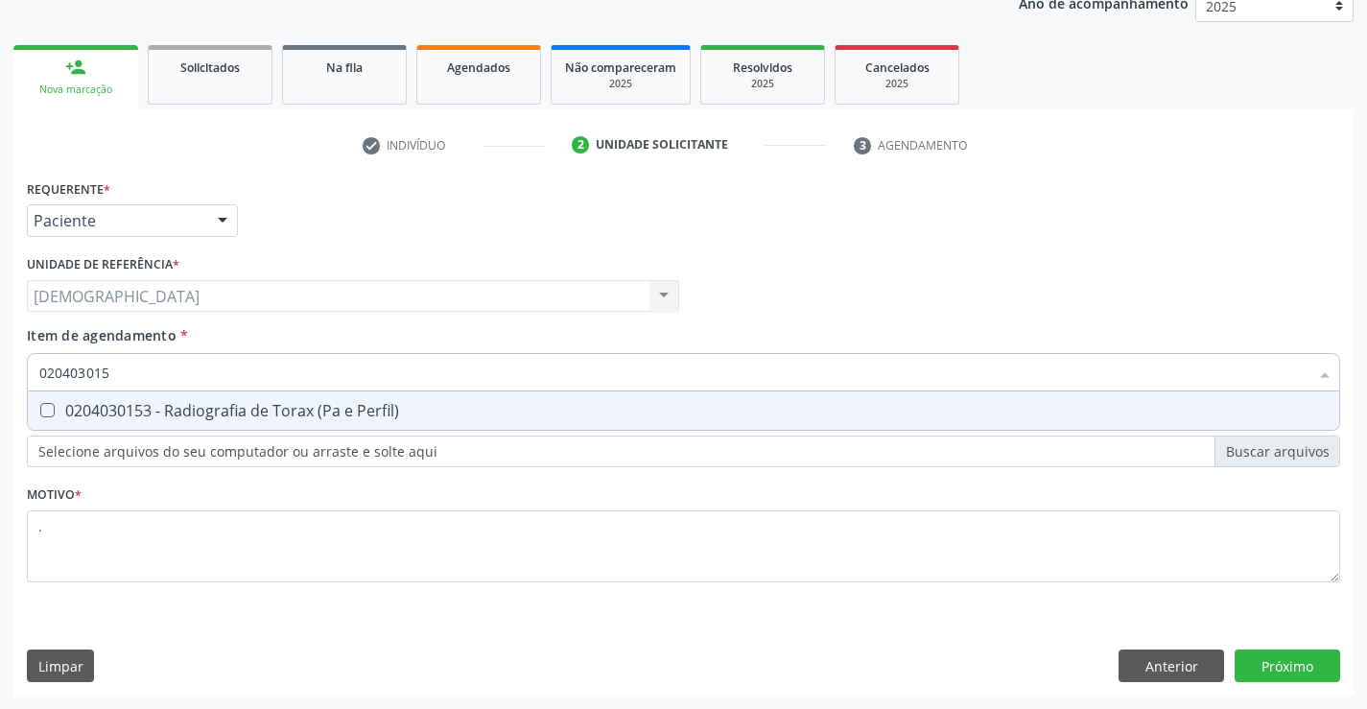
type input "0204030153"
click at [289, 418] on div "0204030153 - Radiografia de Torax (Pa e Perfil)" at bounding box center [683, 410] width 1289 height 15
checkbox Perfil\) "true"
click at [1267, 661] on div "Requerente * Paciente Médico(a) Enfermeiro(a) Paciente Nenhum resultado encontr…" at bounding box center [683, 435] width 1340 height 521
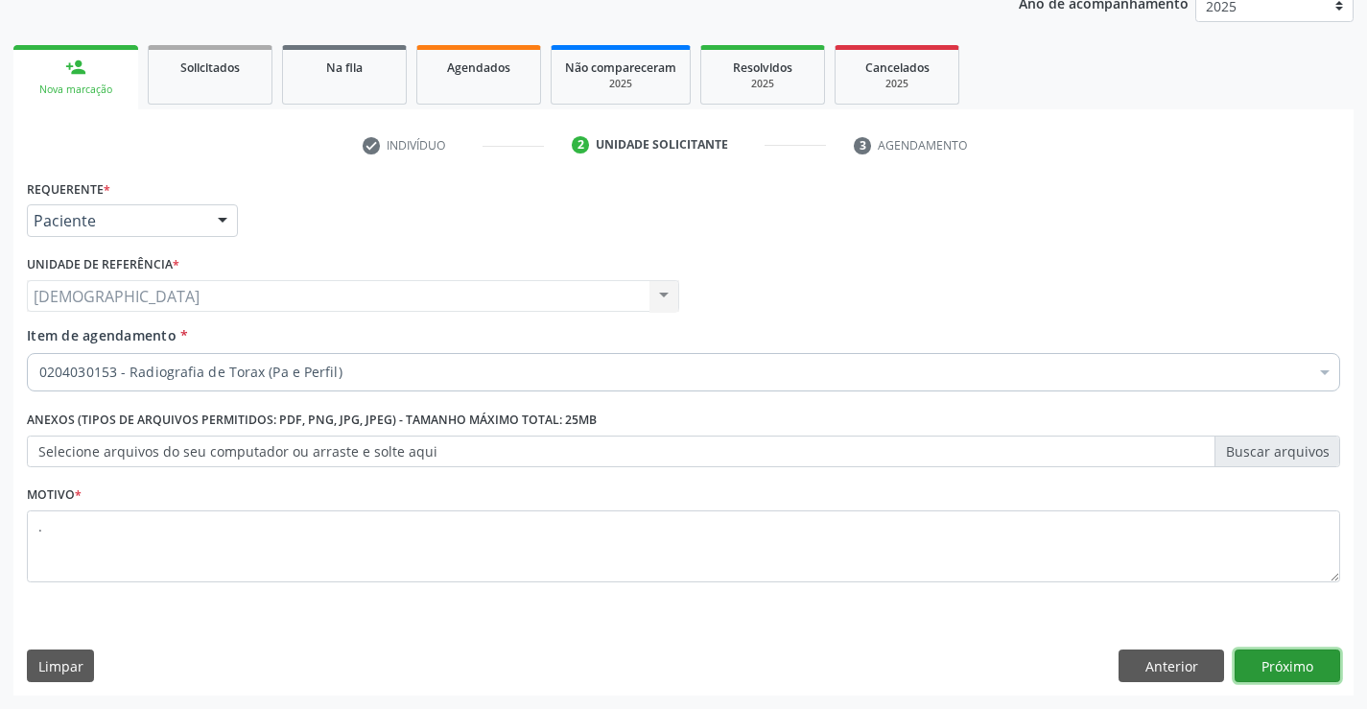
click at [1275, 657] on button "Próximo" at bounding box center [1288, 666] width 106 height 33
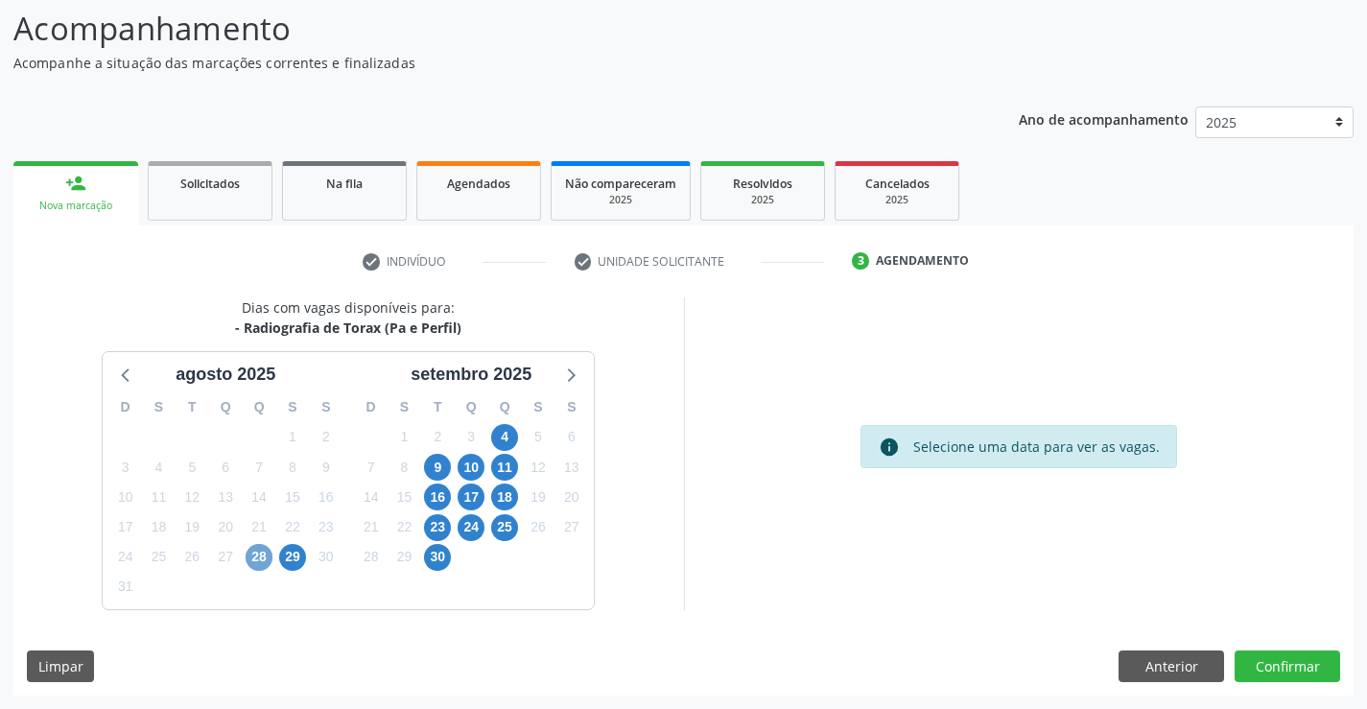
click at [259, 556] on span "28" at bounding box center [259, 557] width 27 height 27
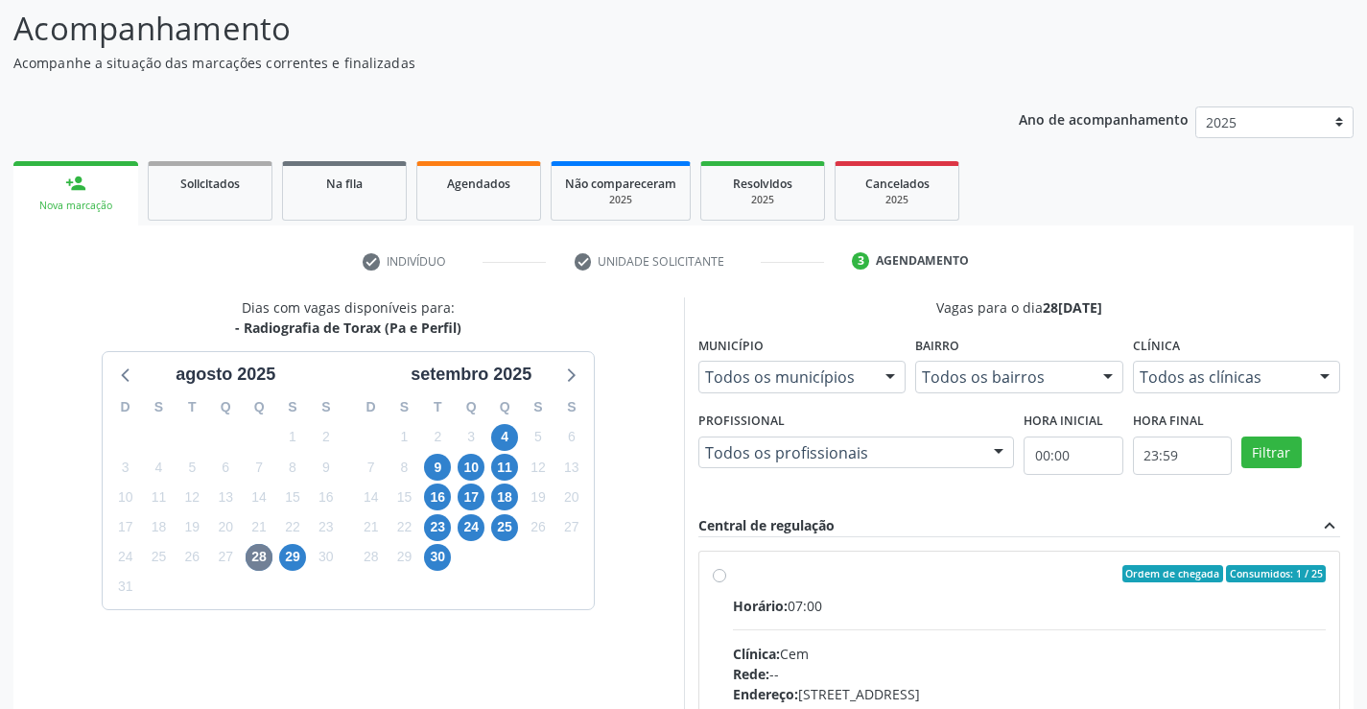
click at [717, 583] on div "Ordem de chegada Consumidos: 1 / 25 Horário: 07:00 Clínica: Cem Rede: -- Endere…" at bounding box center [1020, 712] width 614 height 295
radio input "true"
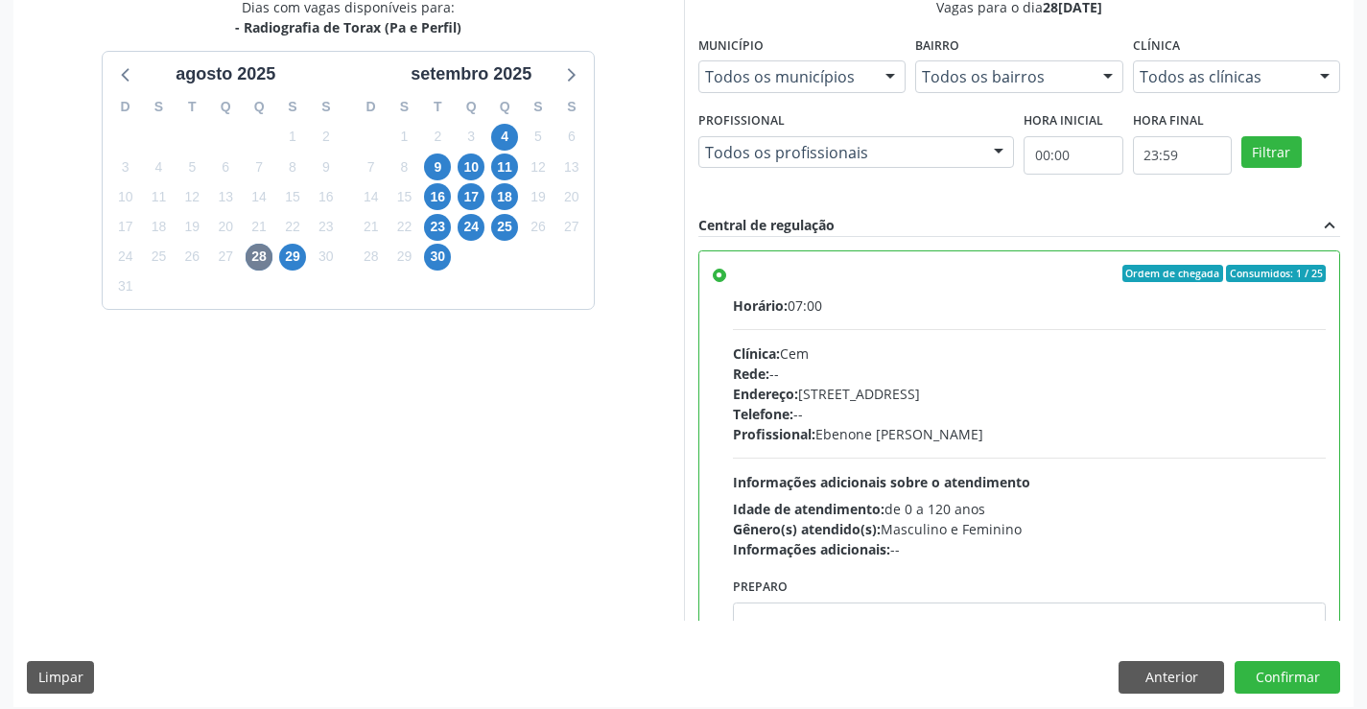
scroll to position [438, 0]
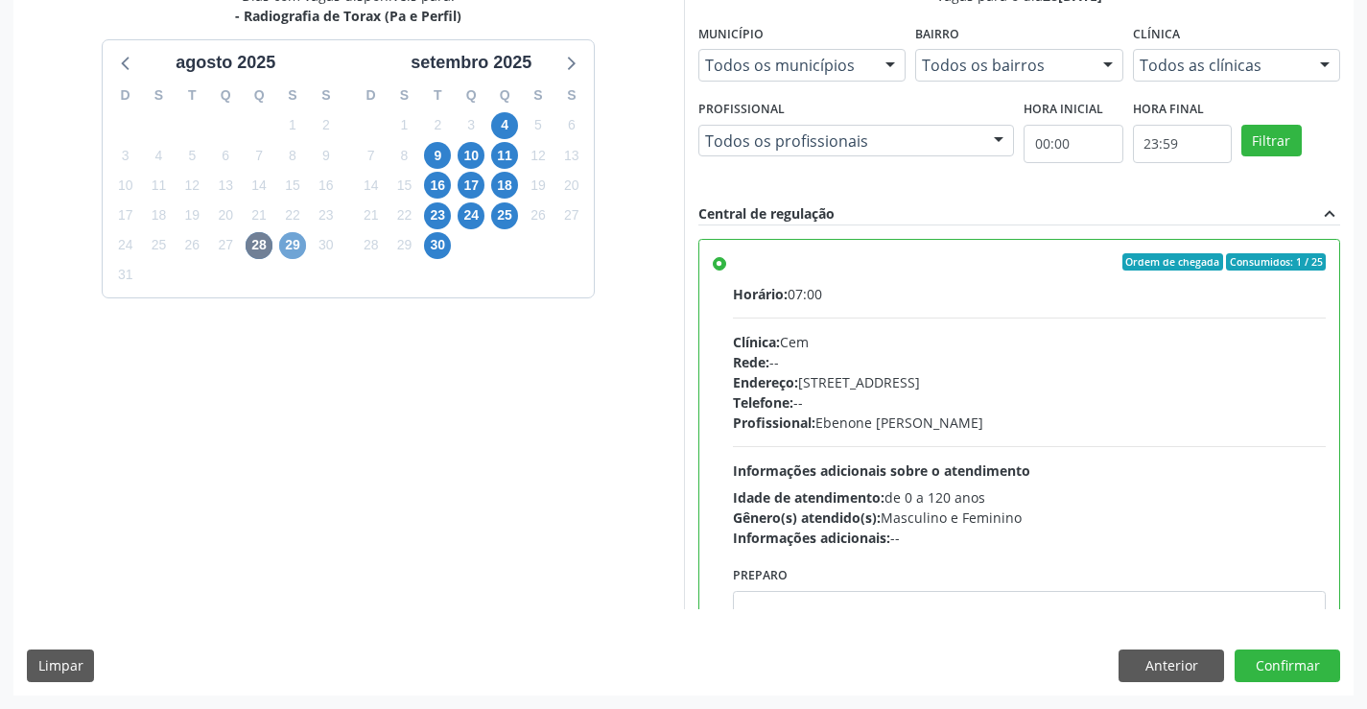
click at [290, 245] on span "29" at bounding box center [292, 245] width 27 height 27
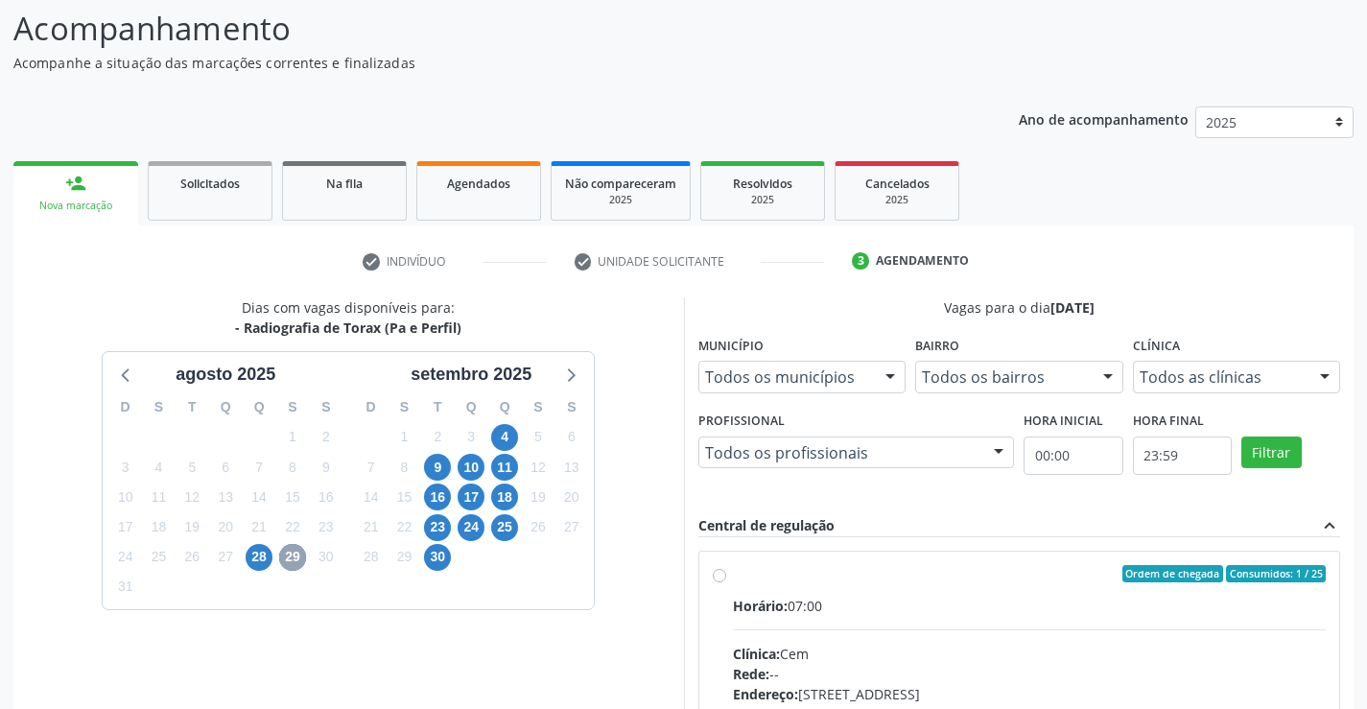
scroll to position [403, 0]
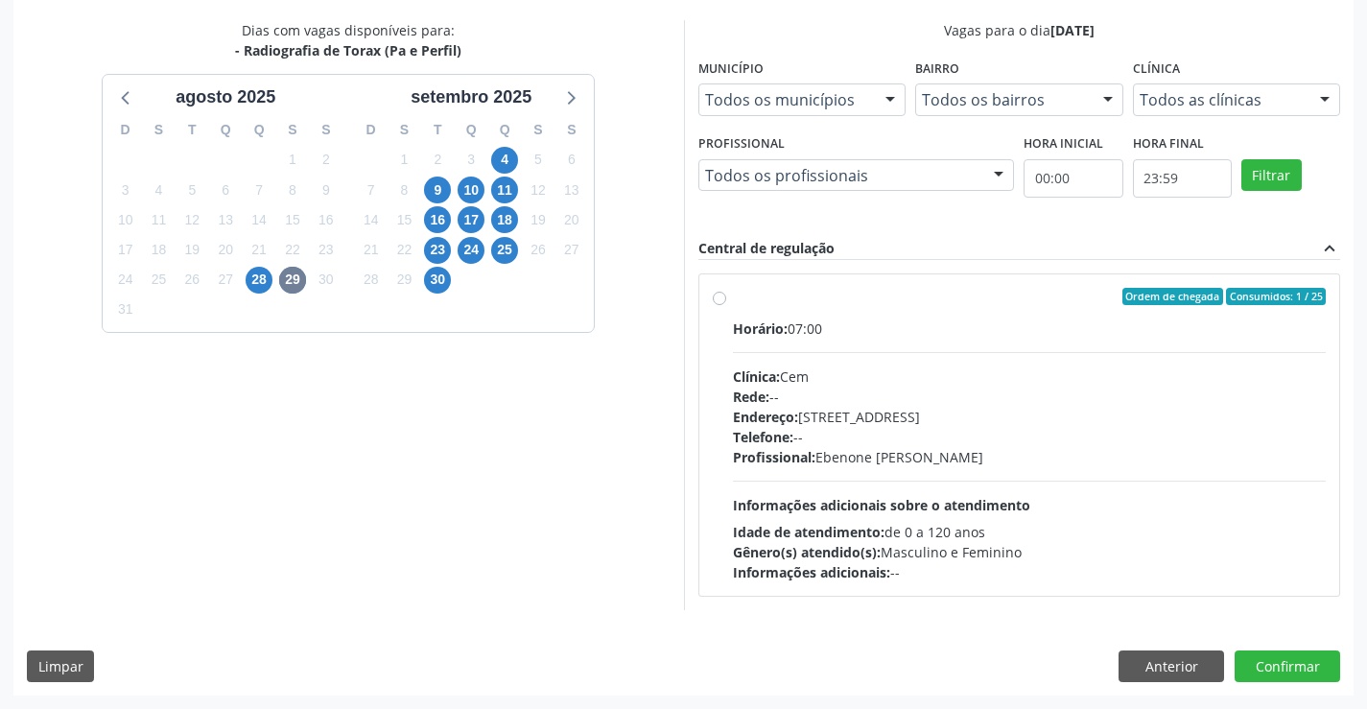
click at [735, 303] on div "Ordem de chegada Consumidos: 1 / 25" at bounding box center [1030, 296] width 594 height 17
click at [726, 303] on input "Ordem de chegada Consumidos: 1 / 25 Horário: 07:00 Clínica: Cem Rede: -- Endere…" at bounding box center [719, 296] width 13 height 17
radio input "true"
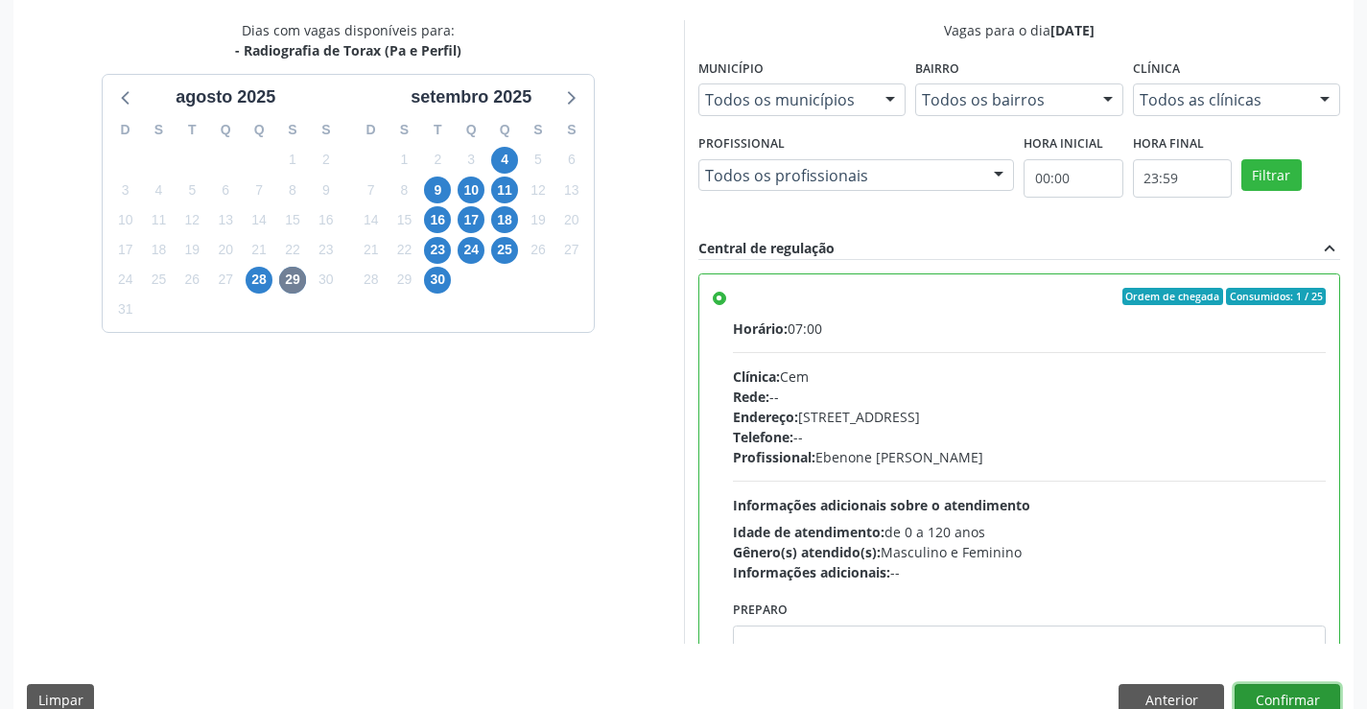
click at [1266, 690] on button "Confirmar" at bounding box center [1288, 700] width 106 height 33
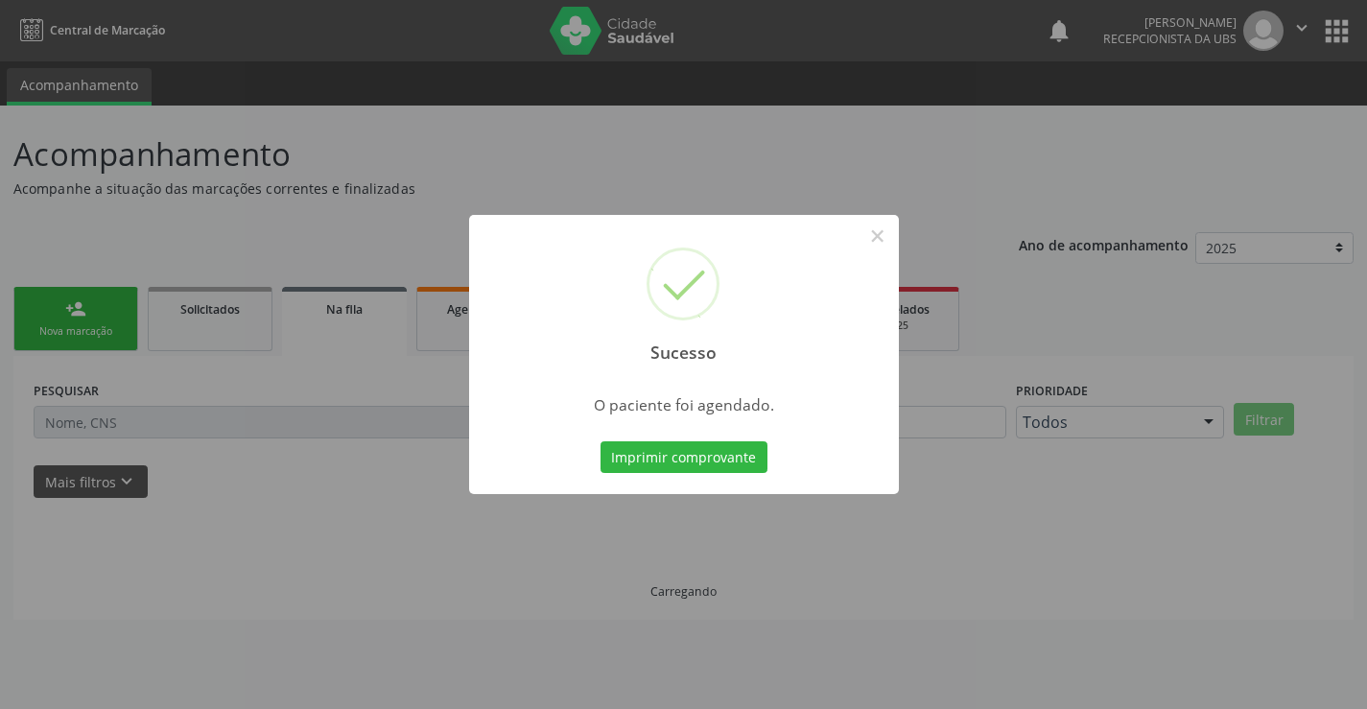
scroll to position [0, 0]
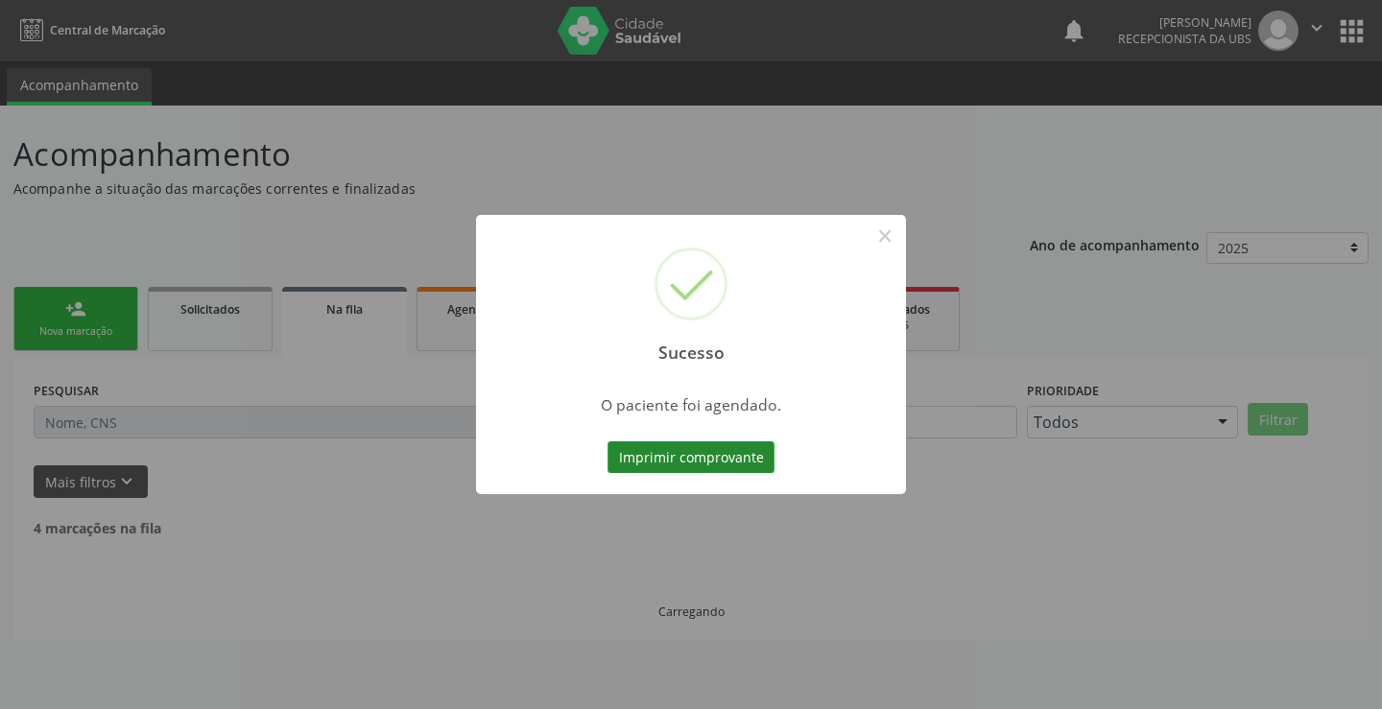
click at [688, 462] on button "Imprimir comprovante" at bounding box center [690, 457] width 167 height 33
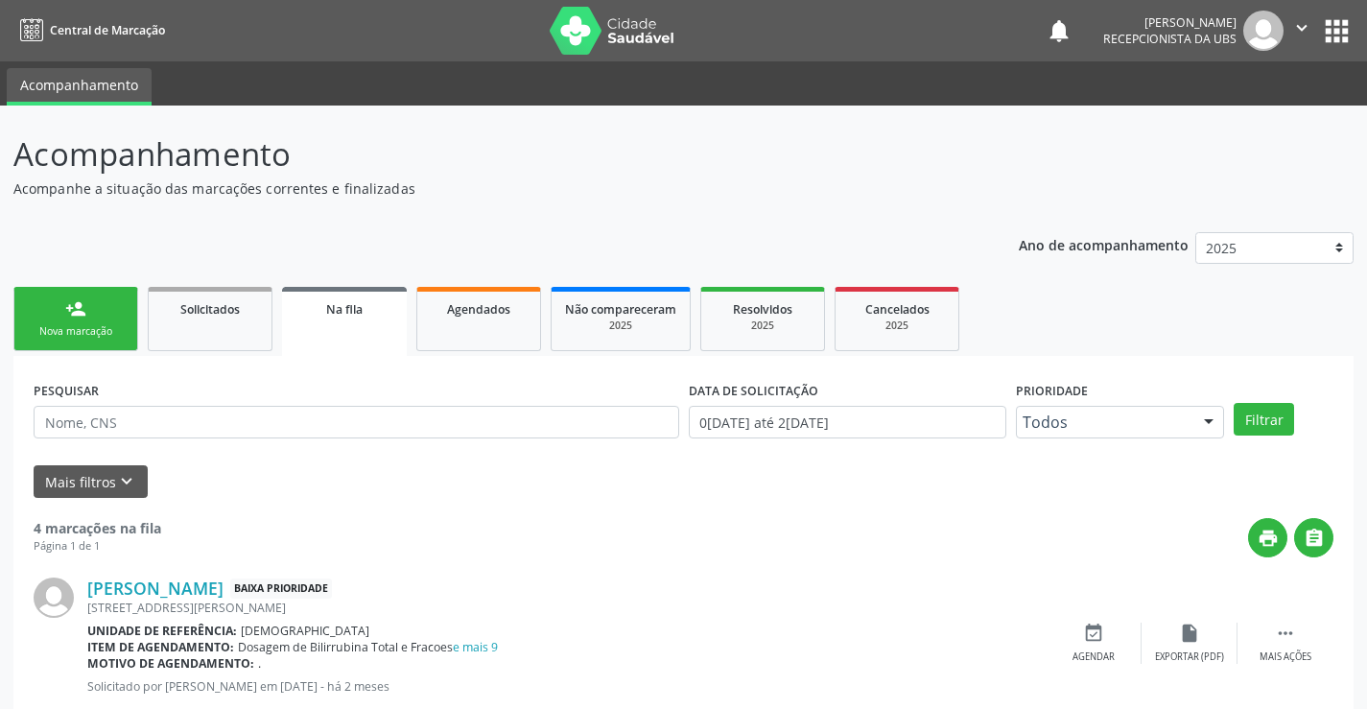
click at [45, 318] on link "person_add Nova marcação" at bounding box center [75, 319] width 125 height 64
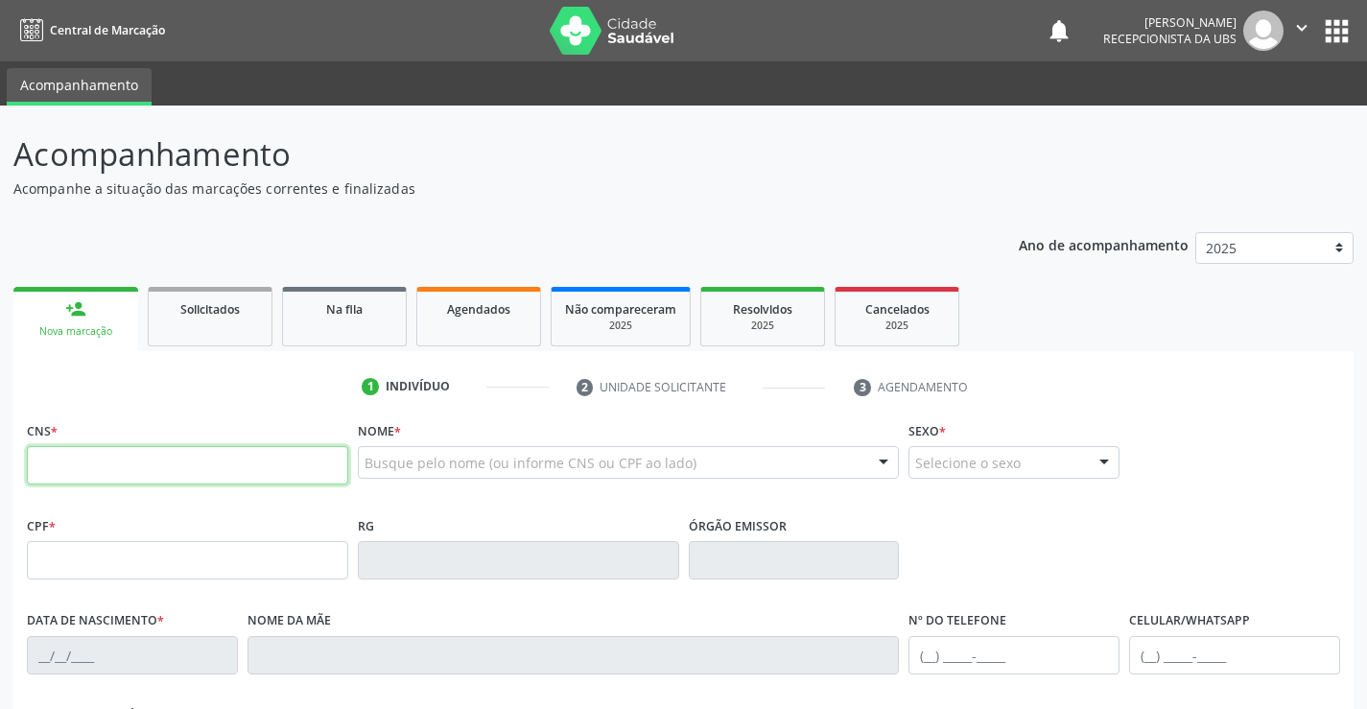
click at [85, 460] on input "text" at bounding box center [187, 465] width 321 height 38
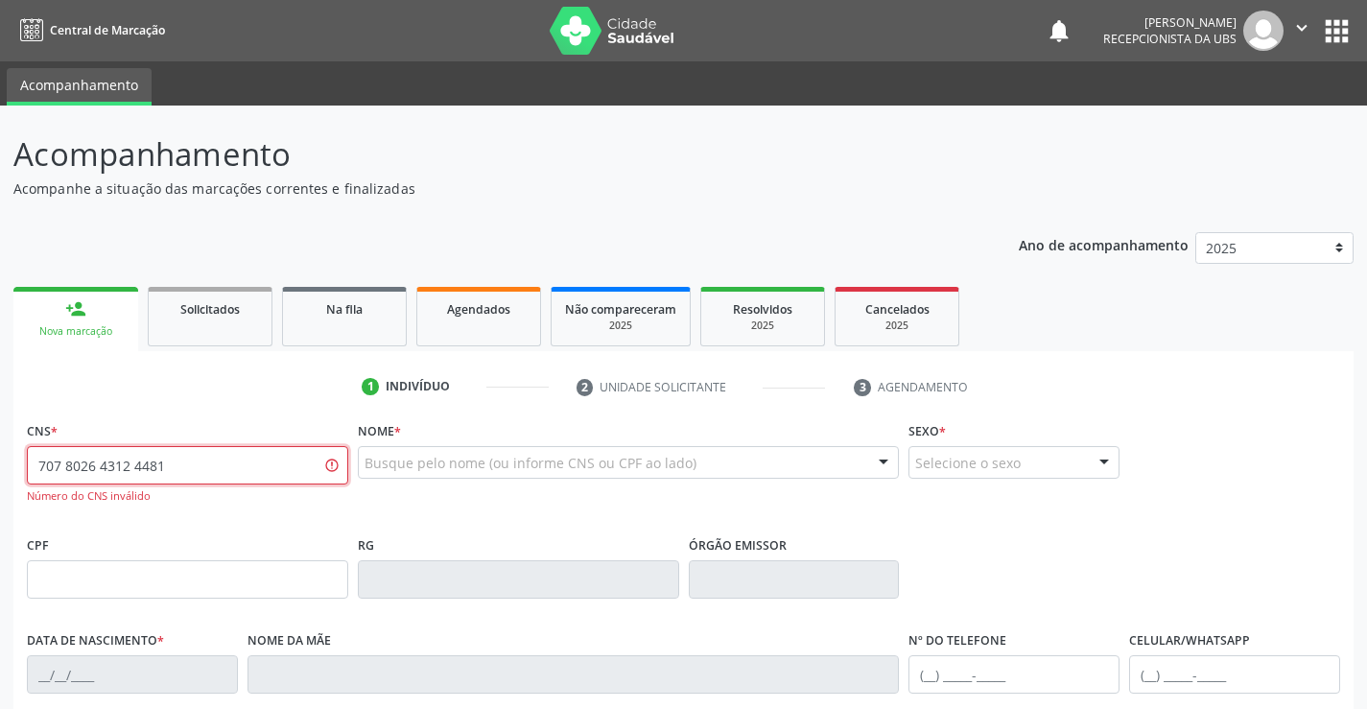
click at [177, 464] on input "707 8026 4312 4481" at bounding box center [187, 465] width 321 height 38
click at [178, 467] on input "707 8026 4312 4481" at bounding box center [187, 465] width 321 height 38
type input "7"
type input "707 8026 4312 4817"
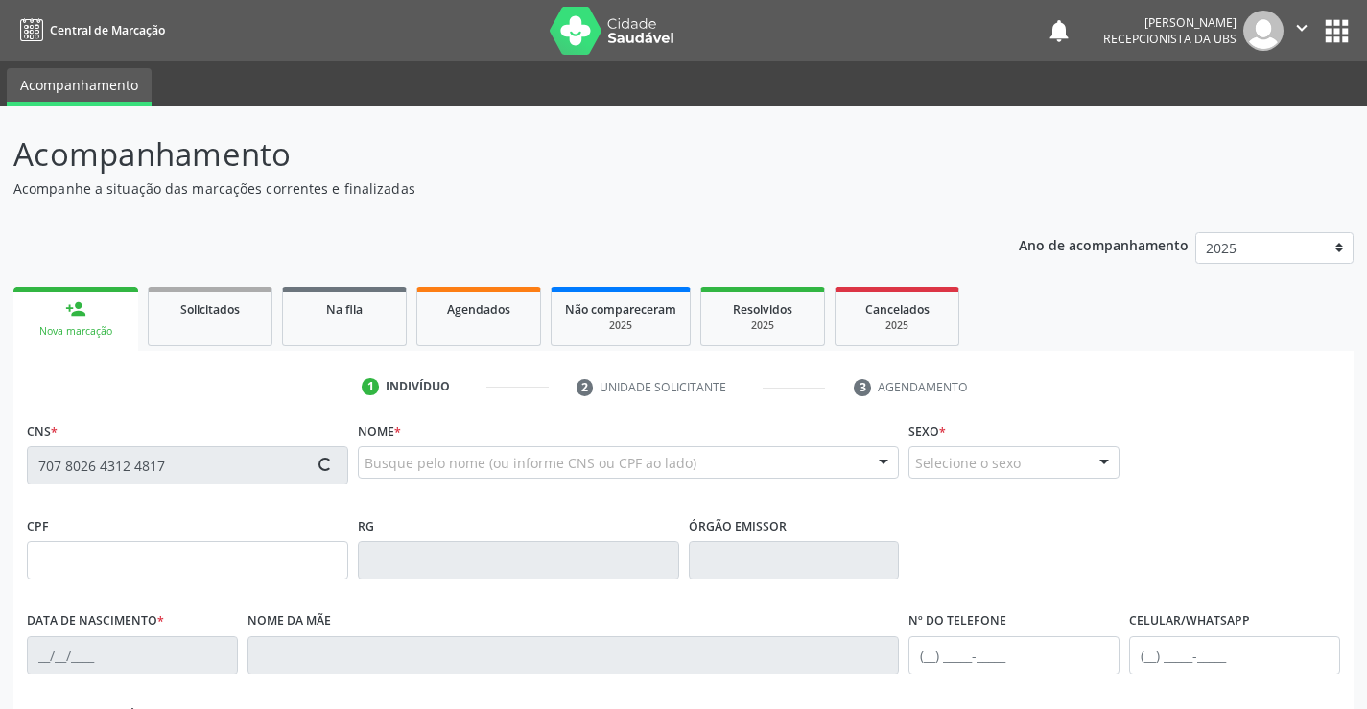
type input "009.866.974-51"
type input "[DATE]"
type input "[PERSON_NAME]"
type input "[PHONE_NUMBER]"
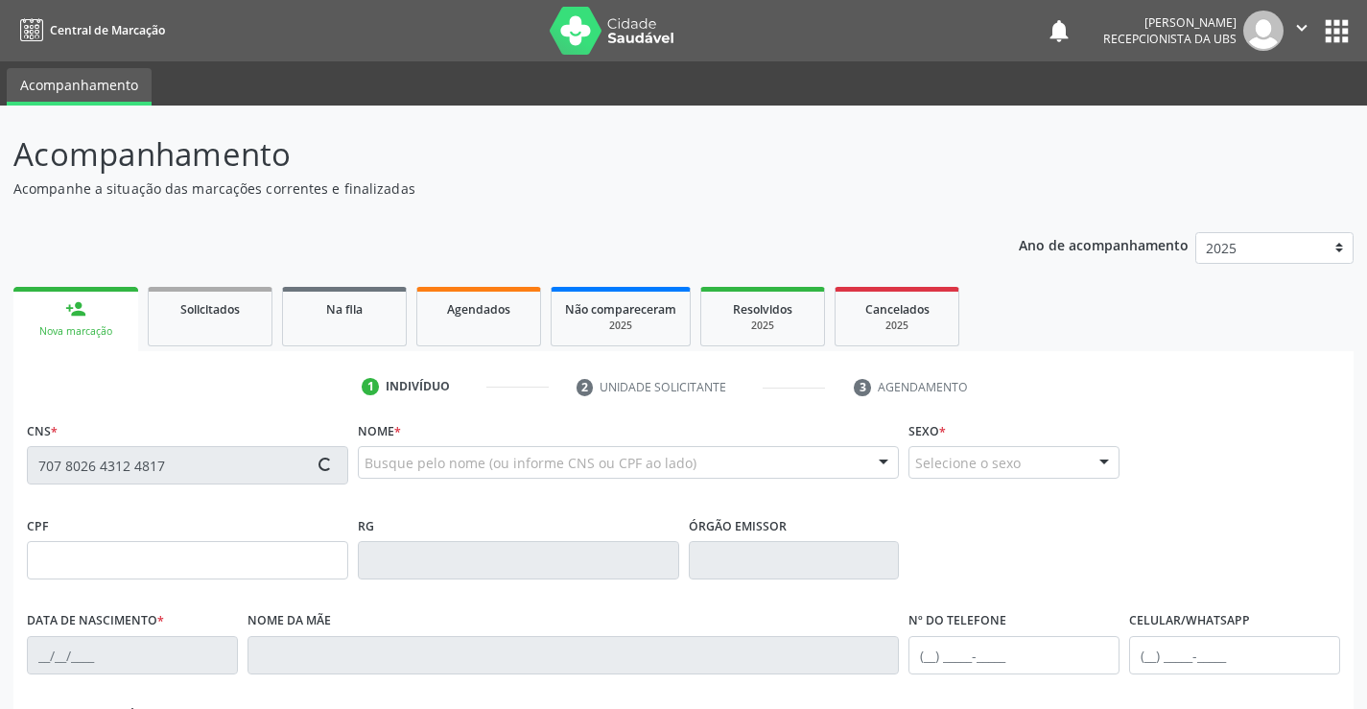
type input "1302"
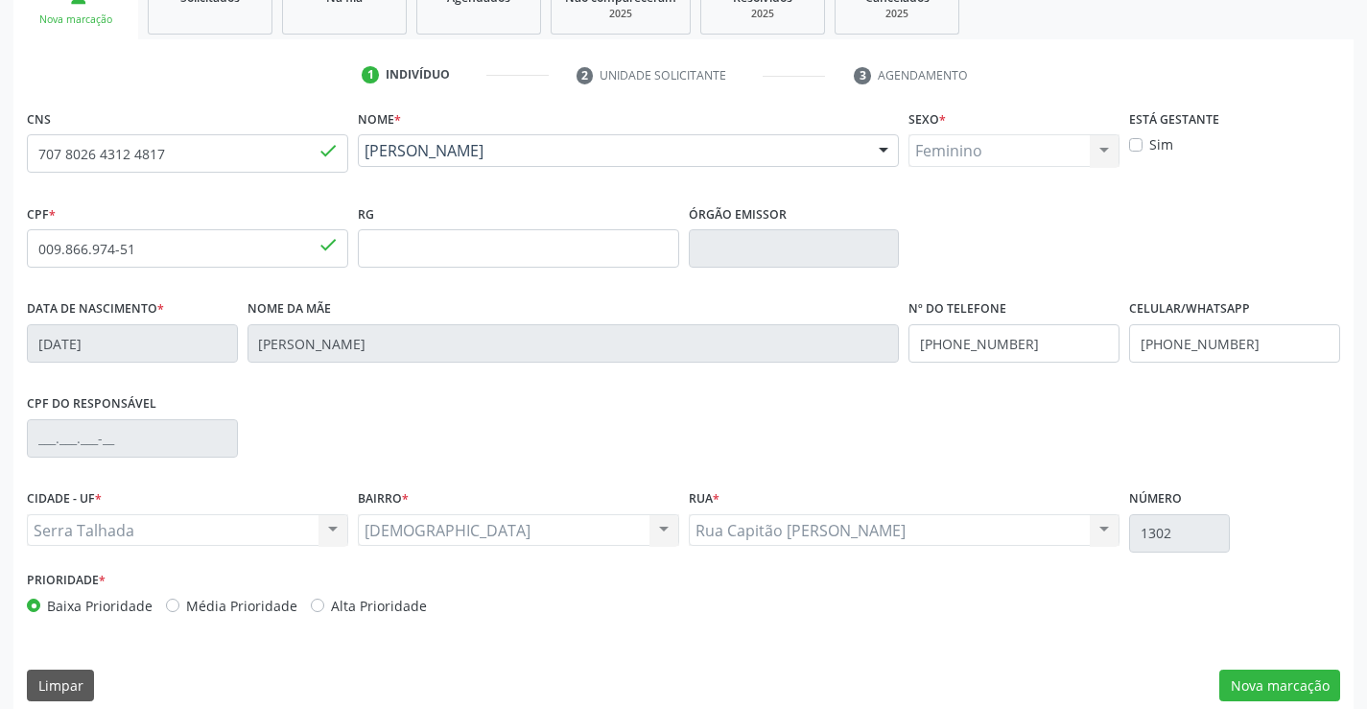
scroll to position [317, 0]
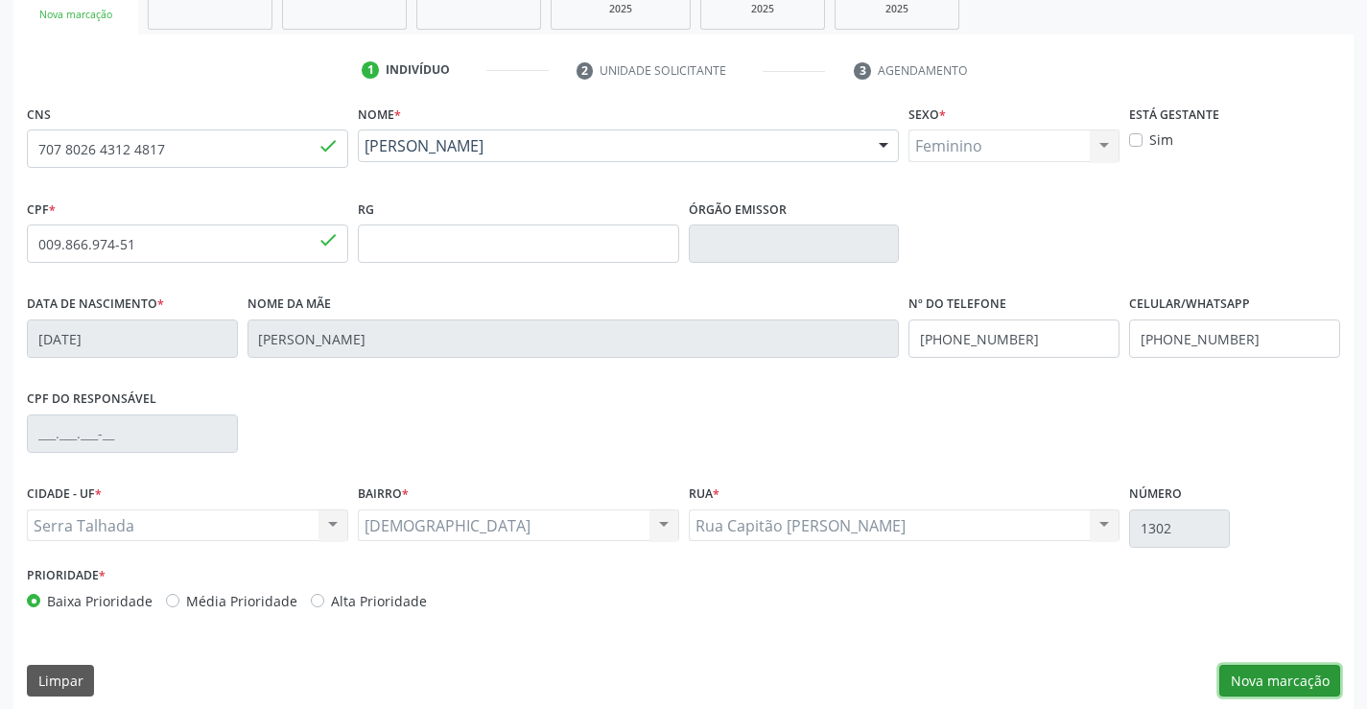
click at [1267, 671] on button "Nova marcação" at bounding box center [1279, 681] width 121 height 33
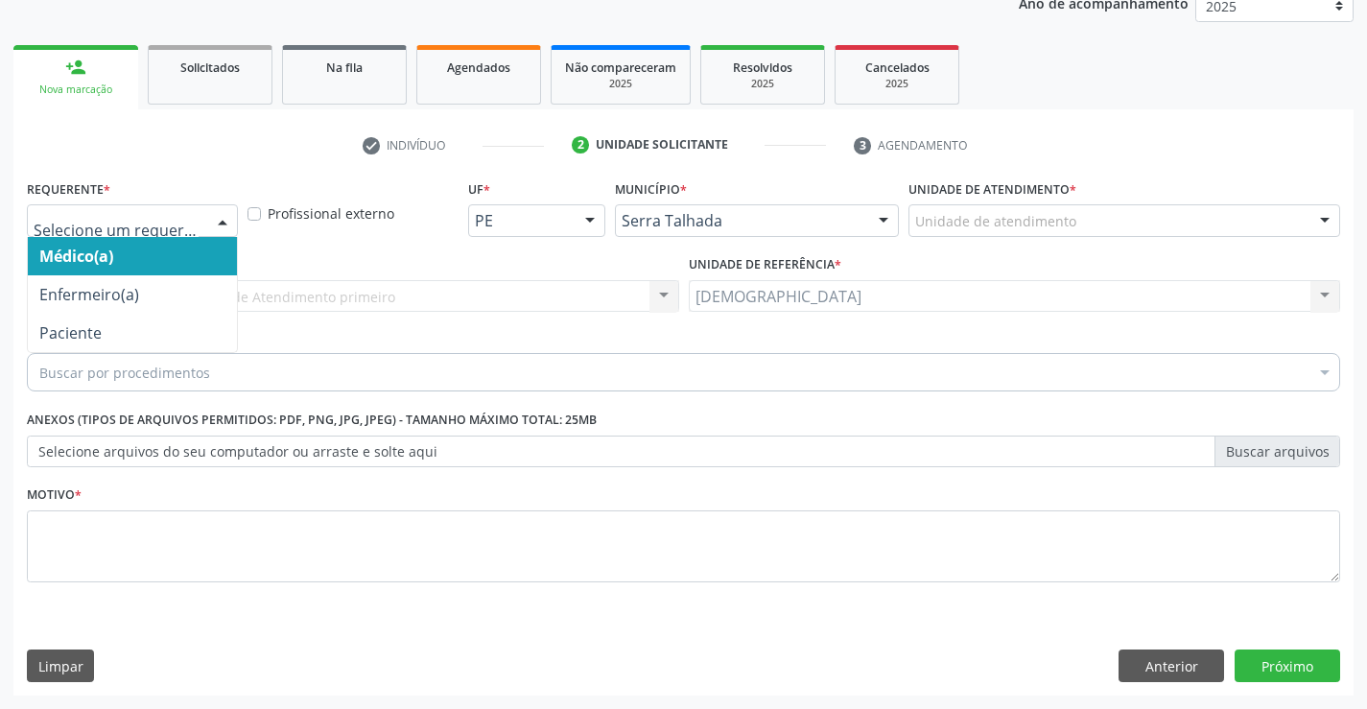
click at [223, 218] on div at bounding box center [222, 221] width 29 height 33
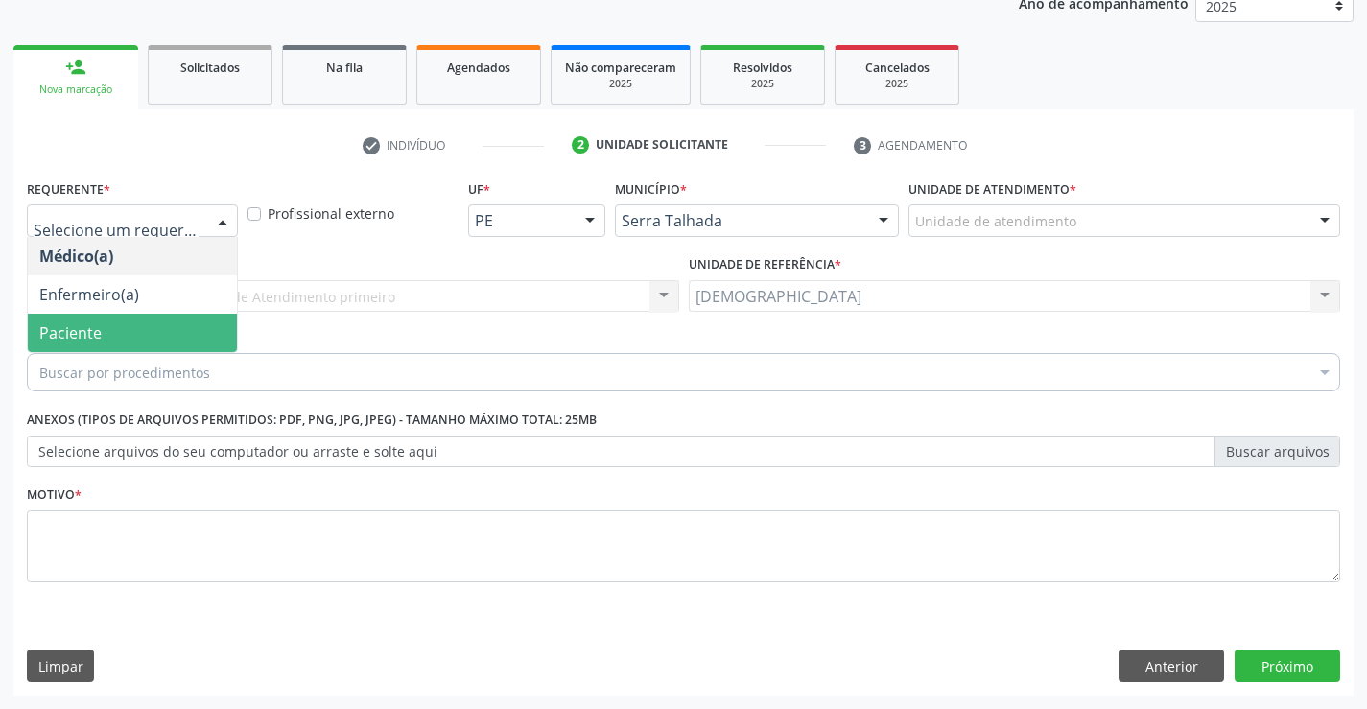
click at [122, 338] on span "Paciente" at bounding box center [132, 333] width 209 height 38
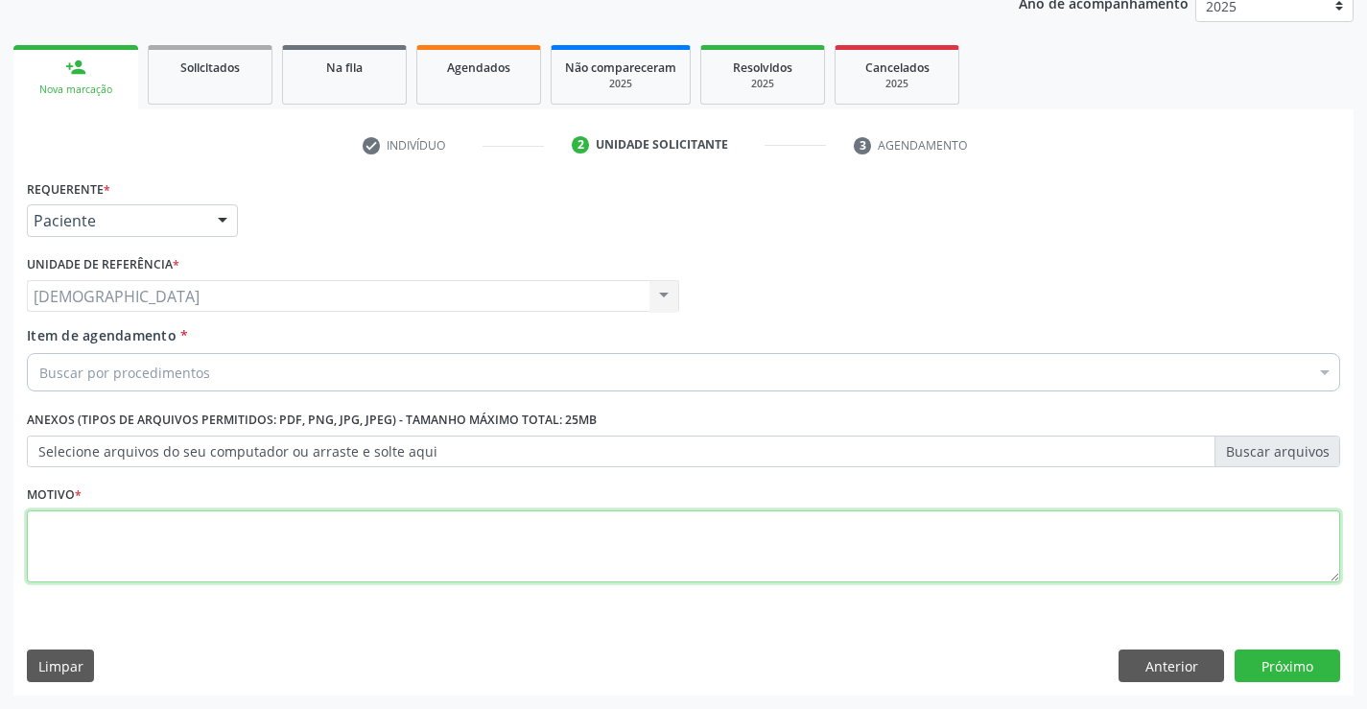
click at [84, 562] on textarea at bounding box center [684, 546] width 1314 height 73
type textarea "."
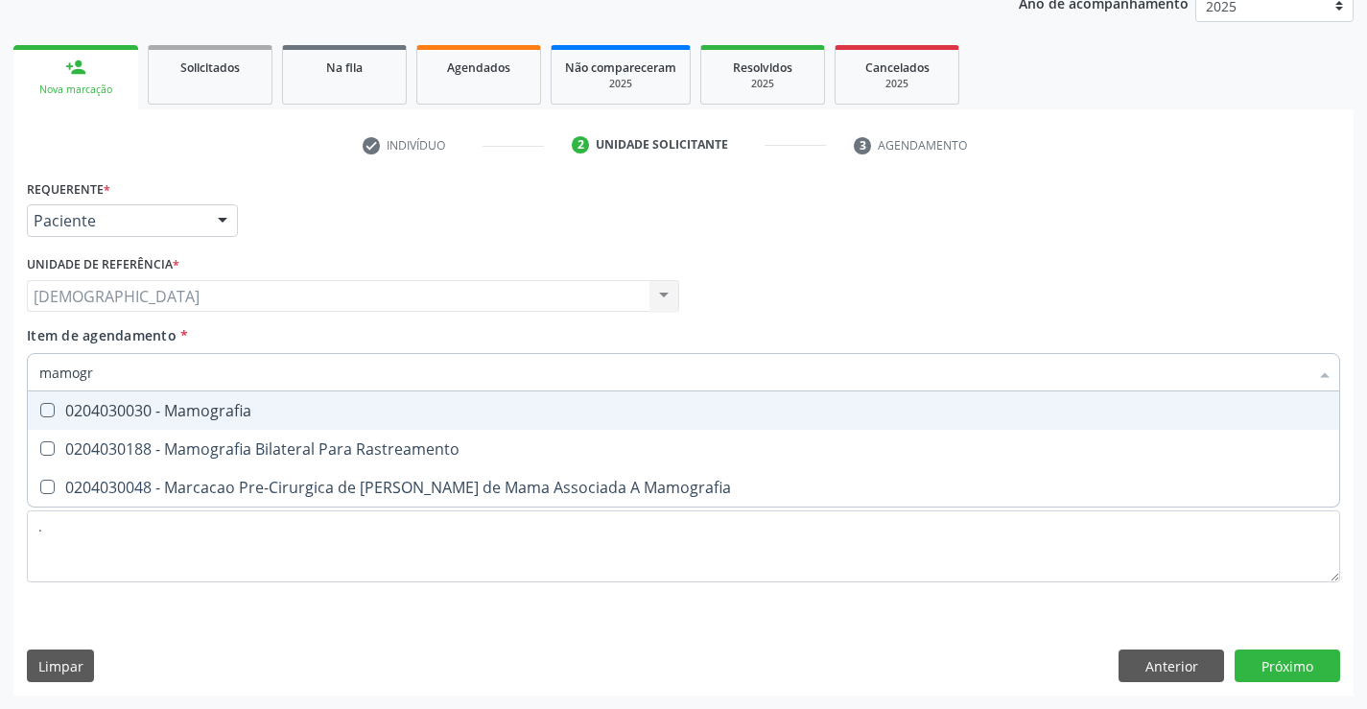
type input "mamogra"
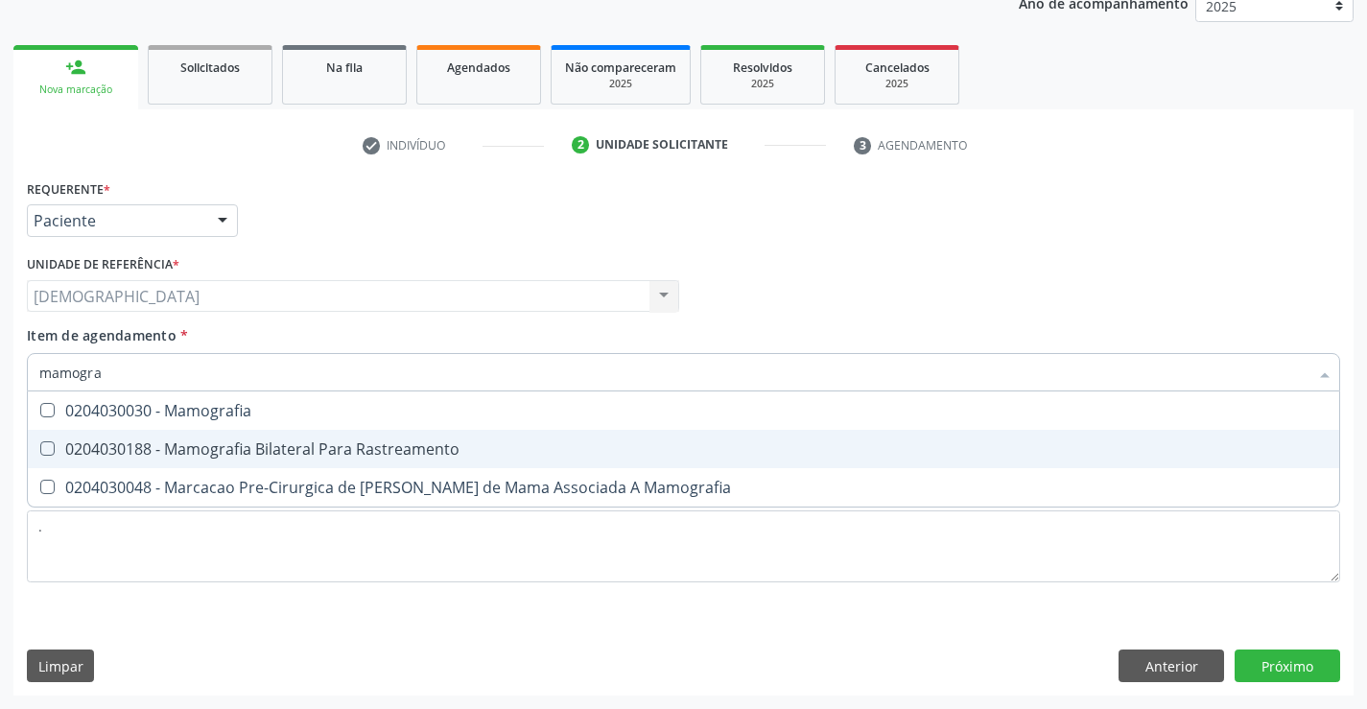
click at [170, 443] on div "0204030188 - Mamografia Bilateral Para Rastreamento" at bounding box center [683, 448] width 1289 height 15
checkbox Rastreamento "true"
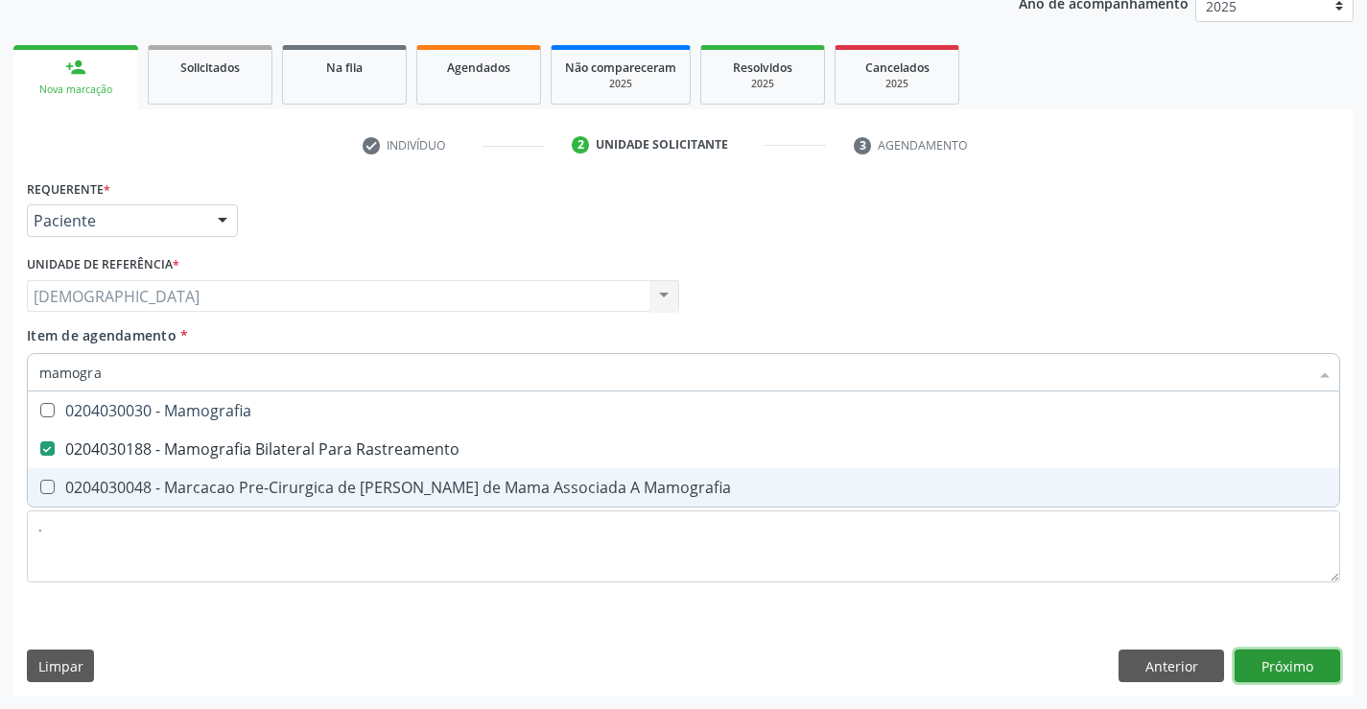
click at [1286, 674] on div "Requerente * Paciente Médico(a) Enfermeiro(a) Paciente Nenhum resultado encontr…" at bounding box center [683, 435] width 1340 height 521
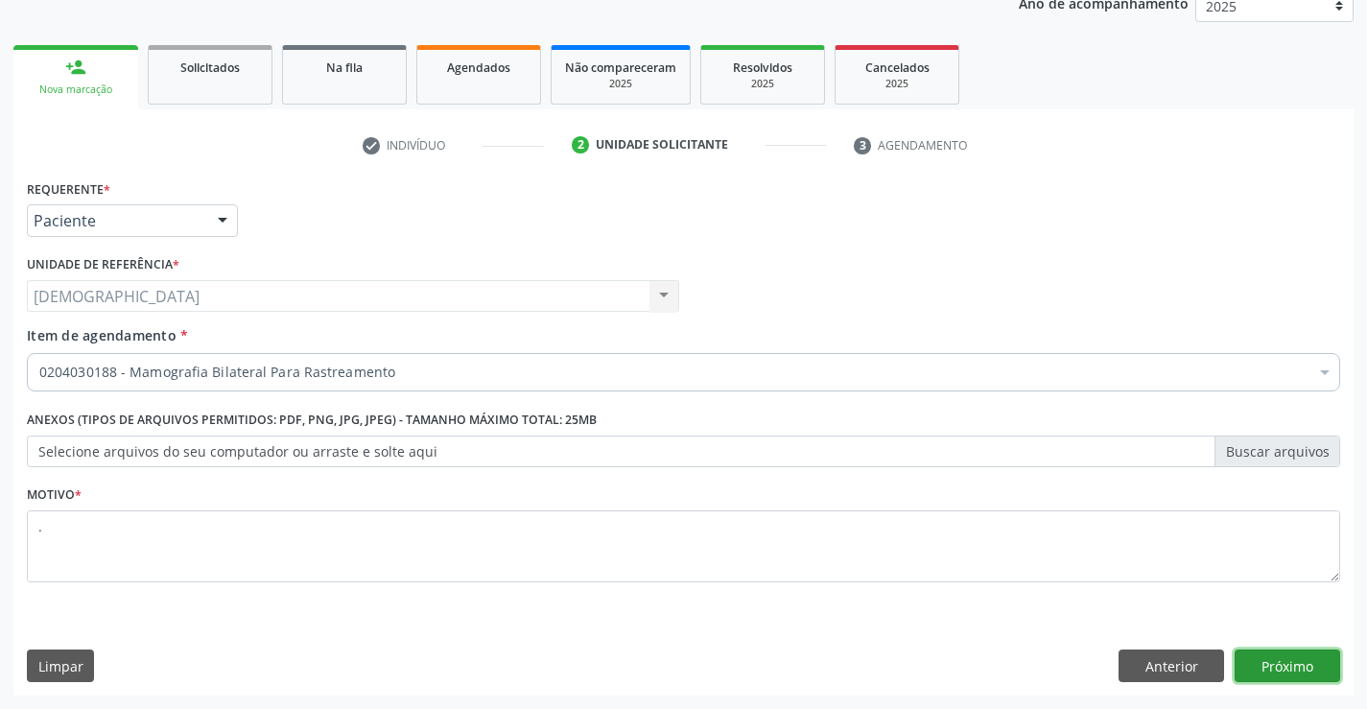
click at [1286, 674] on button "Próximo" at bounding box center [1288, 666] width 106 height 33
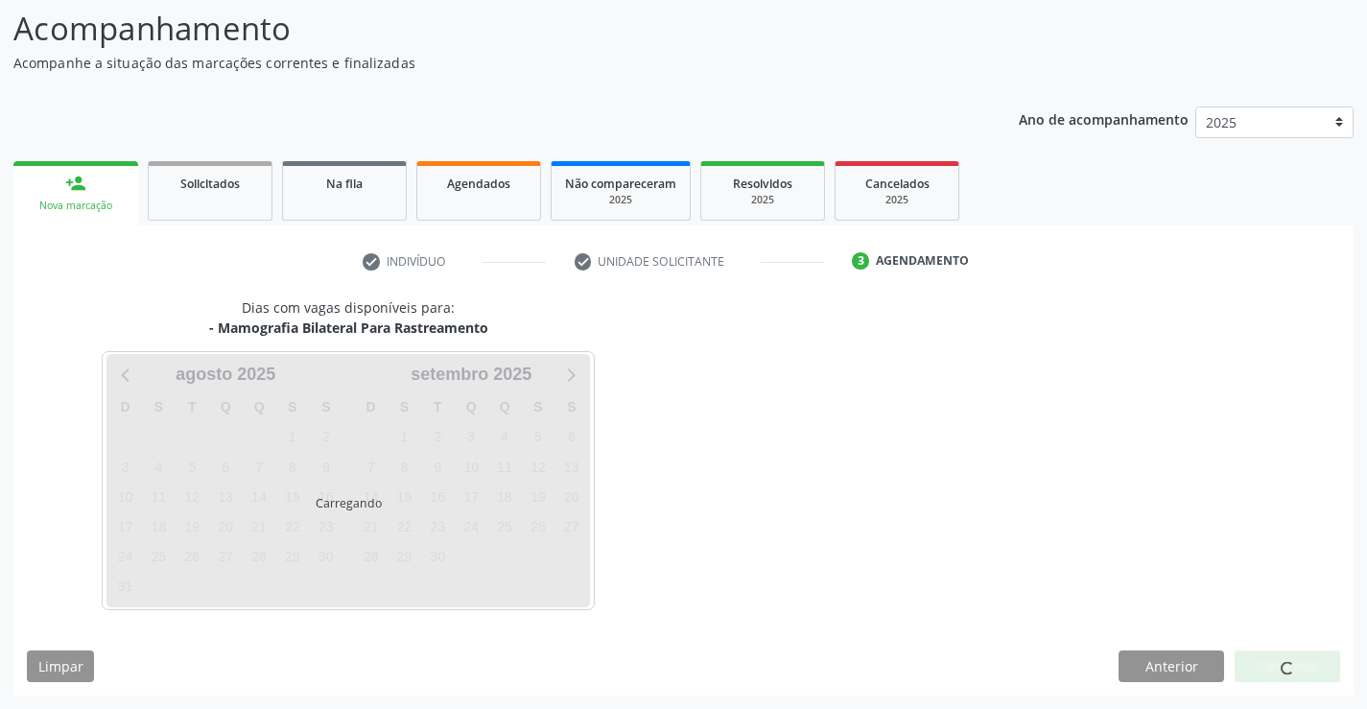
scroll to position [126, 0]
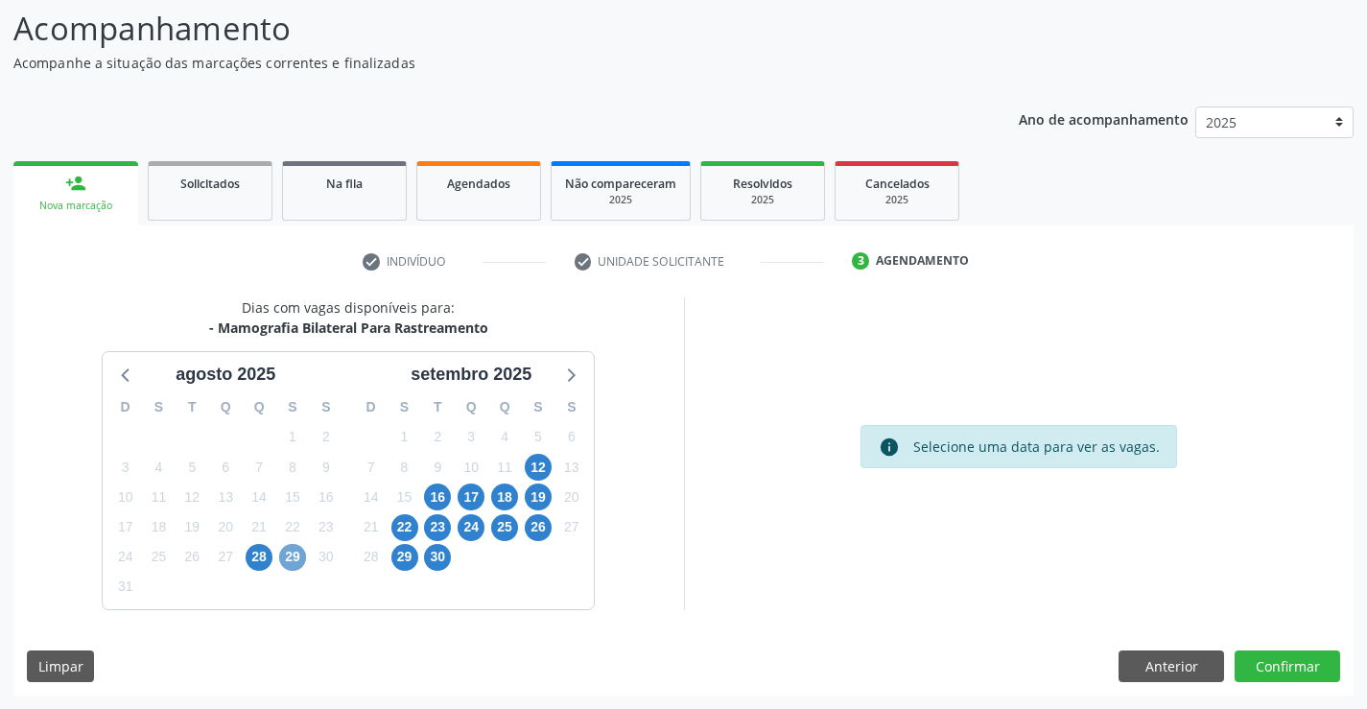
click at [290, 560] on span "29" at bounding box center [292, 557] width 27 height 27
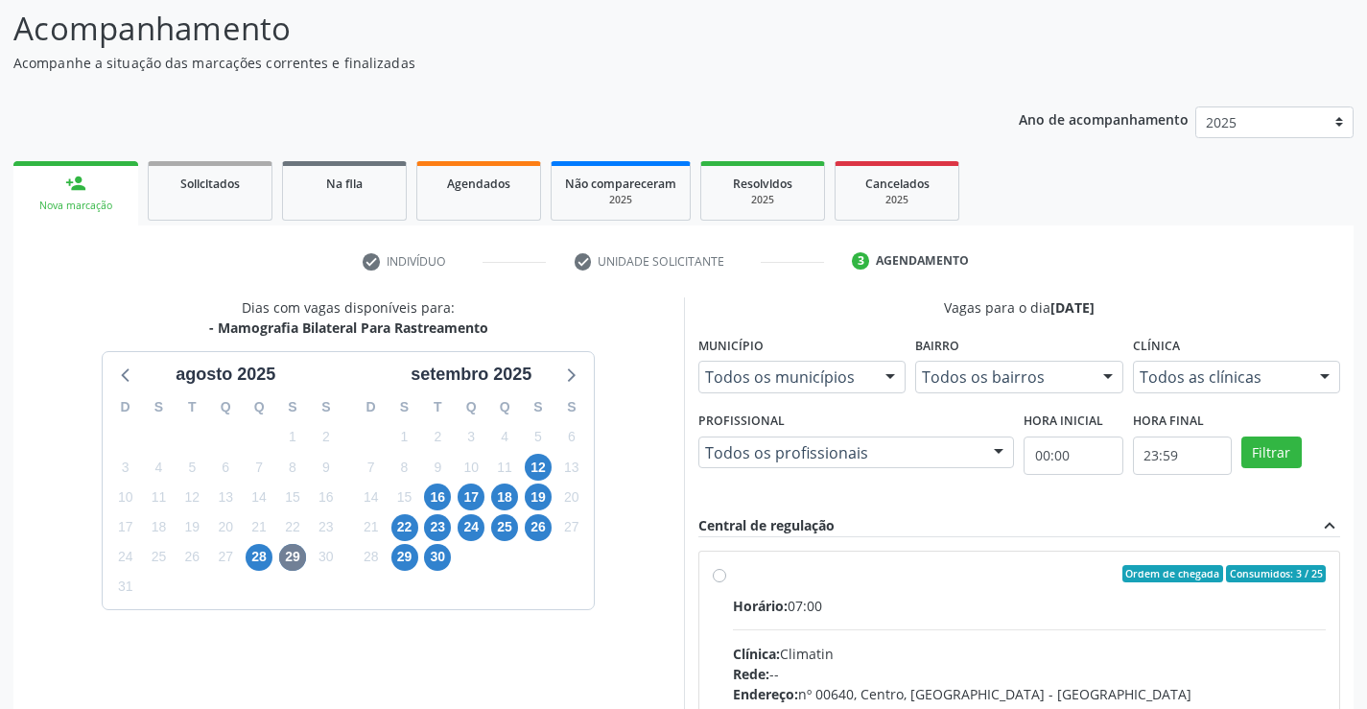
click at [745, 572] on div "Ordem de chegada Consumidos: 3 / 25" at bounding box center [1030, 573] width 594 height 17
click at [726, 572] on input "Ordem de chegada Consumidos: 3 / 25 Horário: 07:00 Clínica: Climatin Rede: -- E…" at bounding box center [719, 573] width 13 height 17
radio input "true"
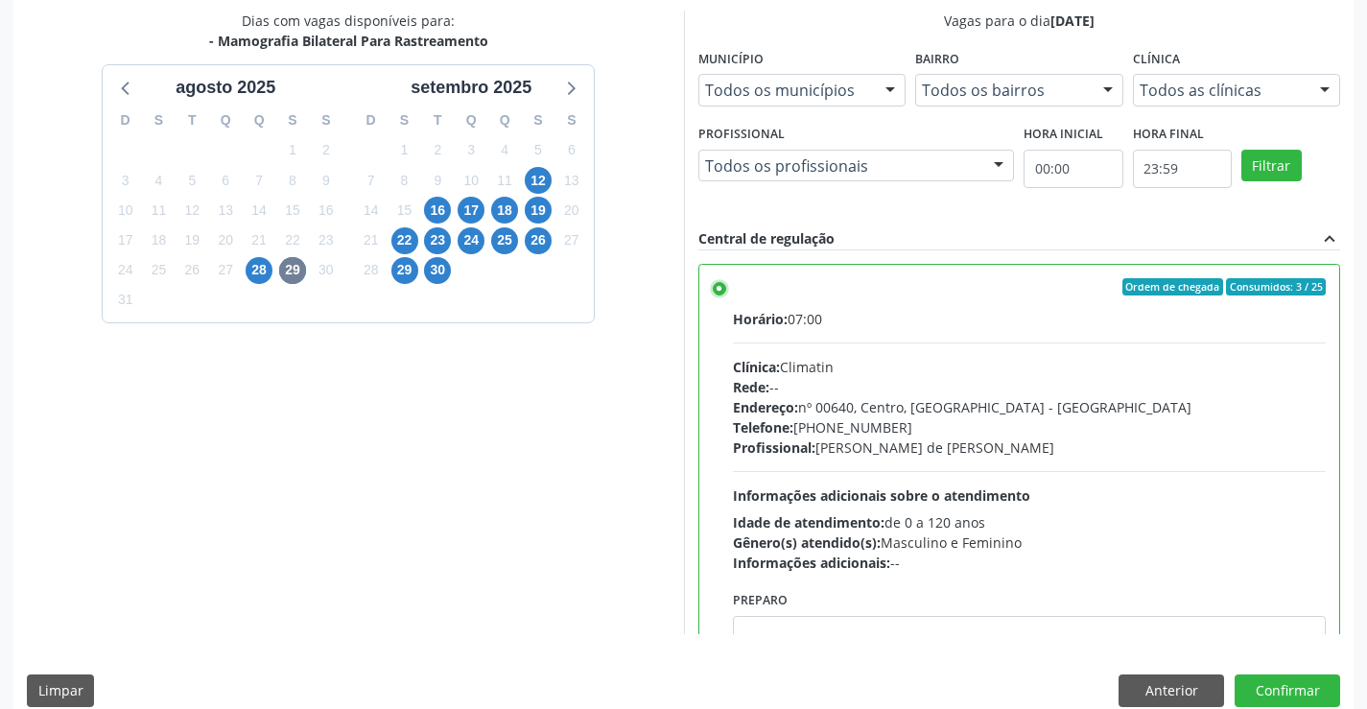
scroll to position [438, 0]
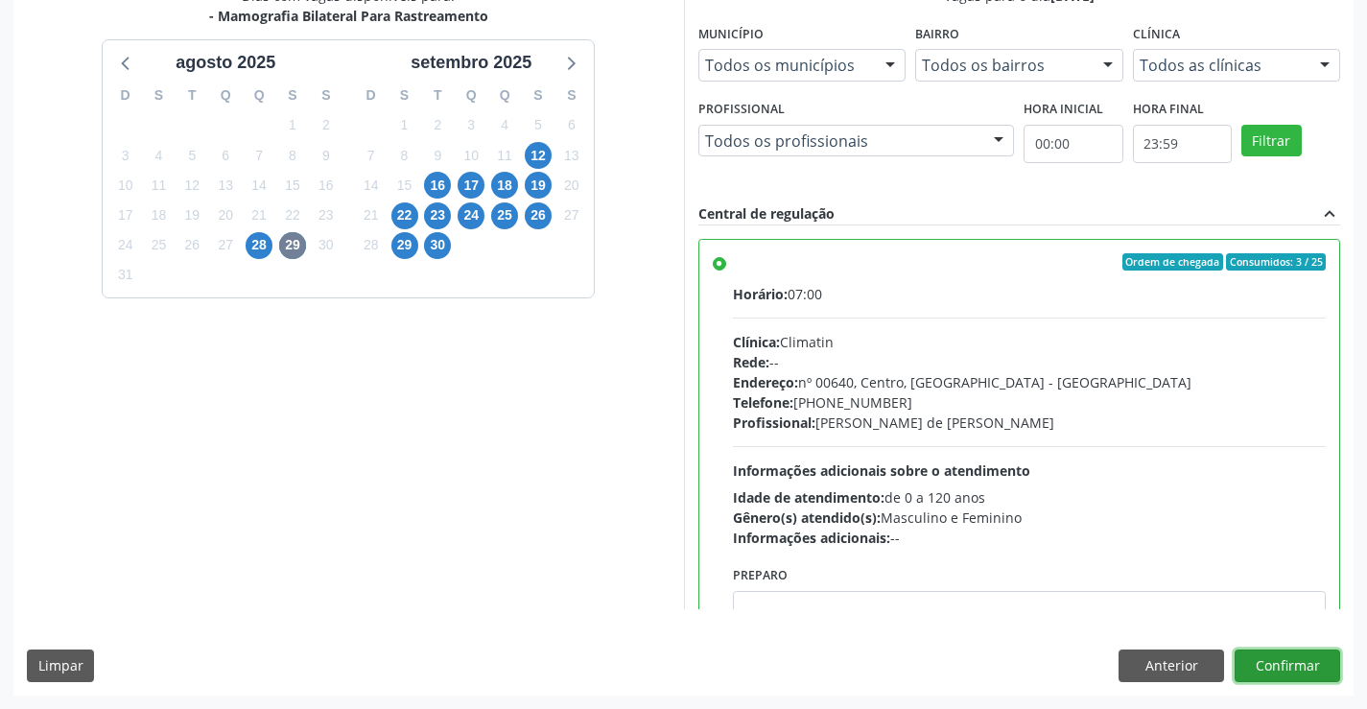
click at [1298, 672] on button "Confirmar" at bounding box center [1288, 666] width 106 height 33
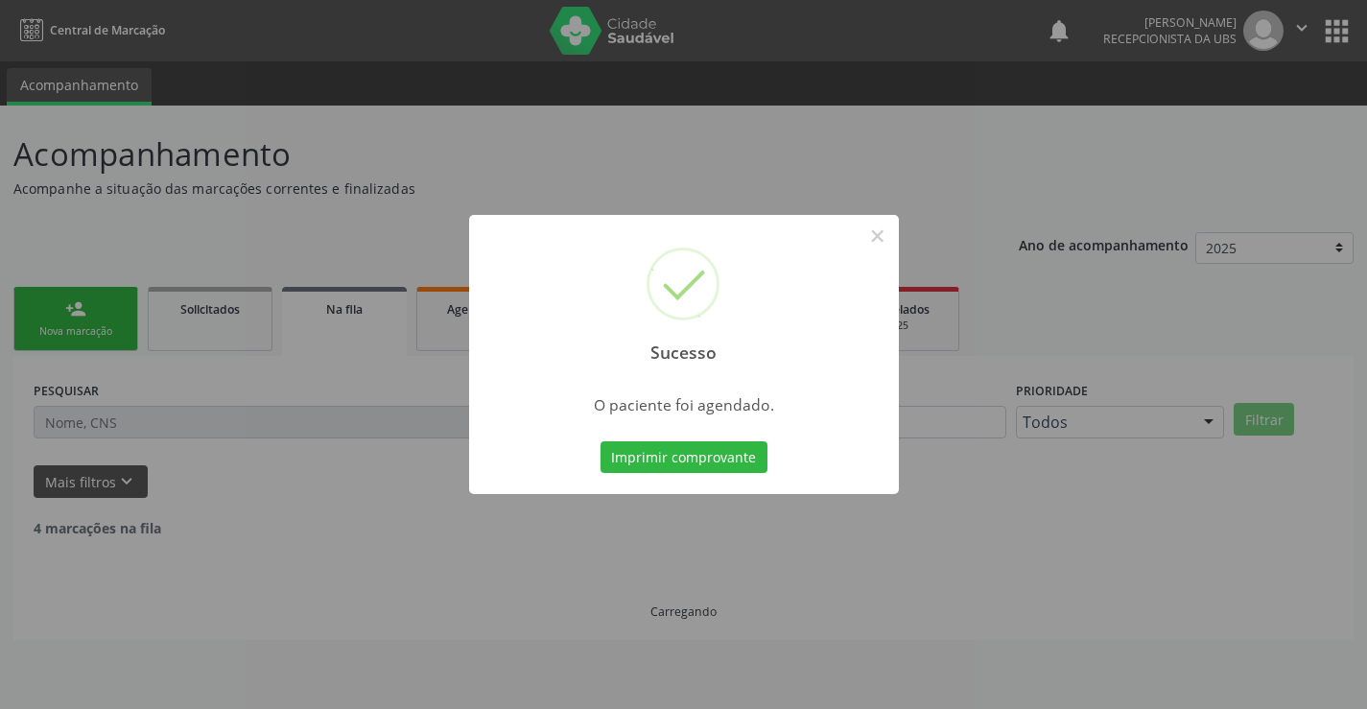
scroll to position [0, 0]
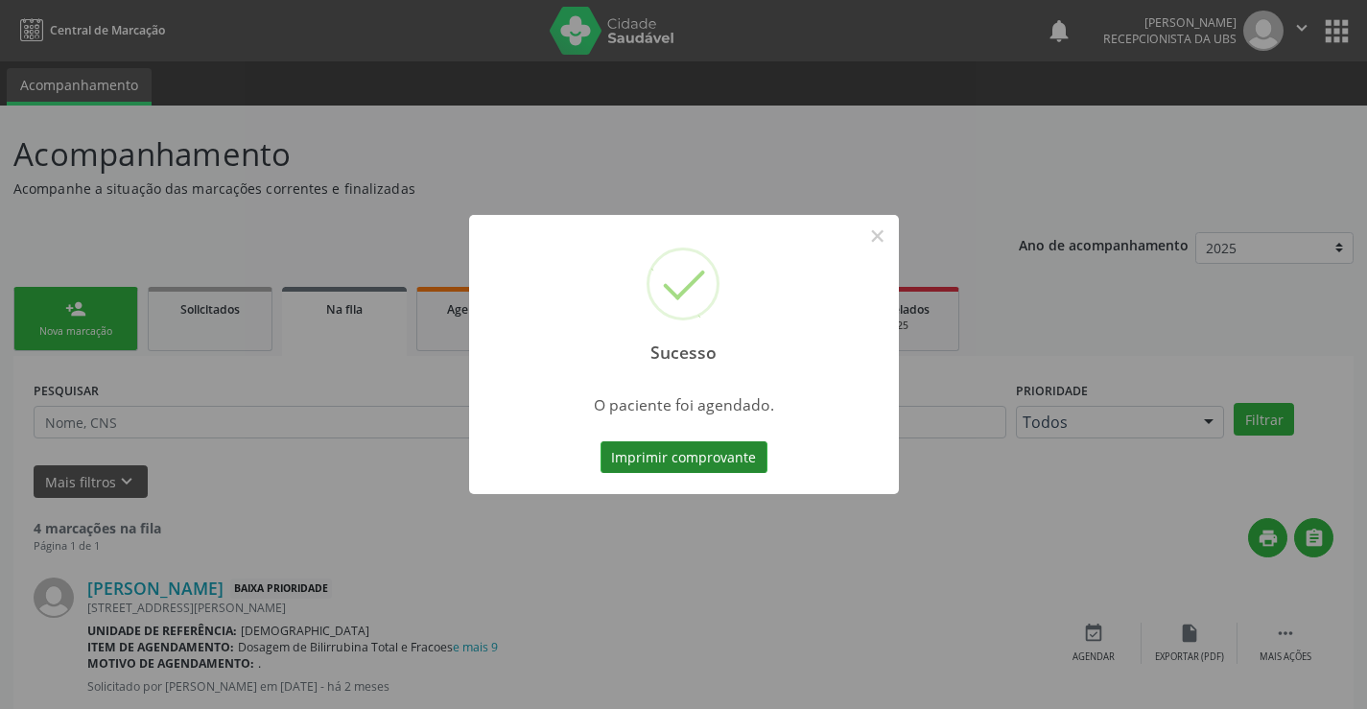
click at [723, 460] on button "Imprimir comprovante" at bounding box center [684, 457] width 167 height 33
